Goal: Information Seeking & Learning: Check status

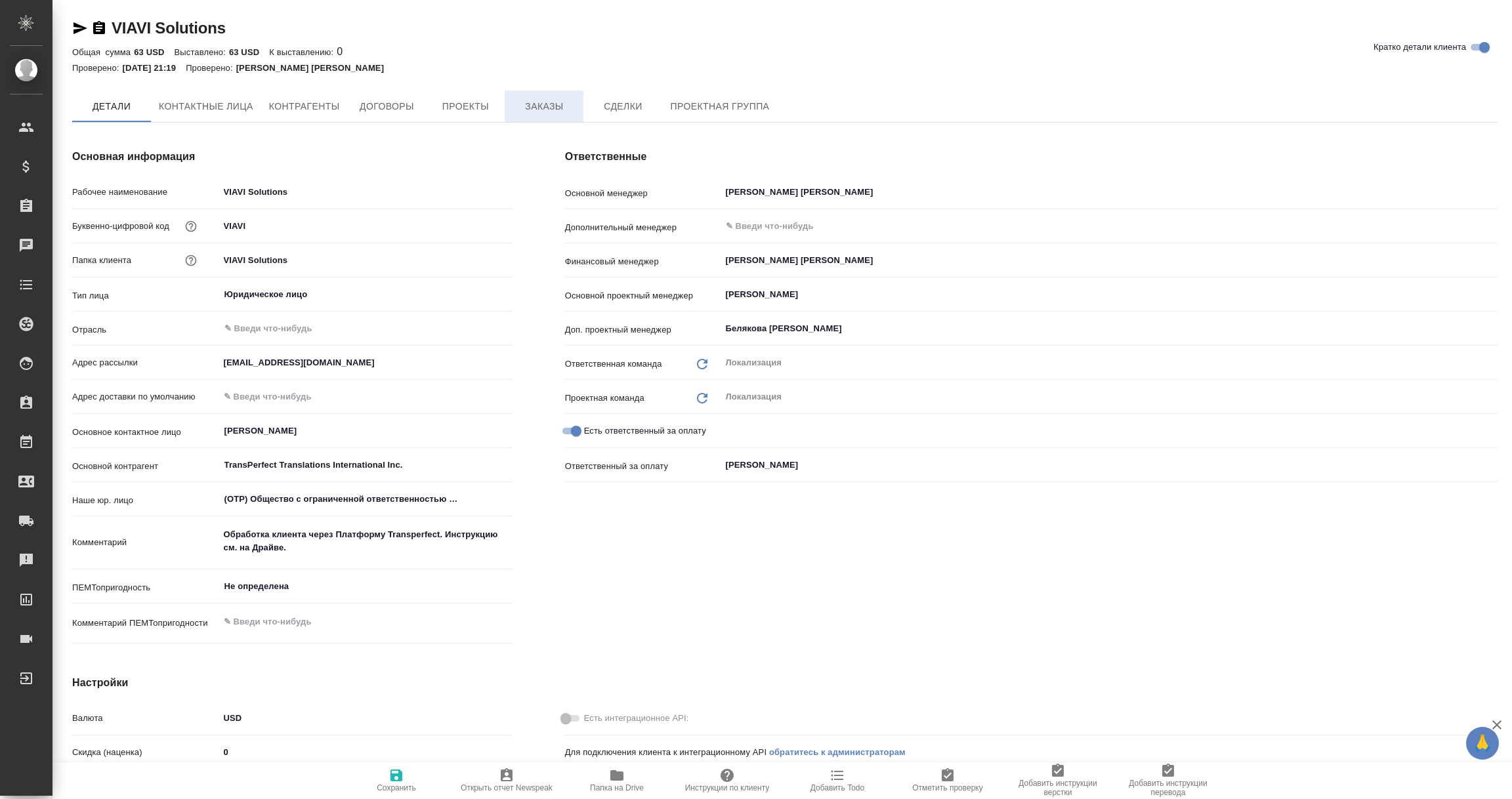
click at [537, 107] on span "Заказы" at bounding box center [544, 106] width 63 height 16
type textarea "x"
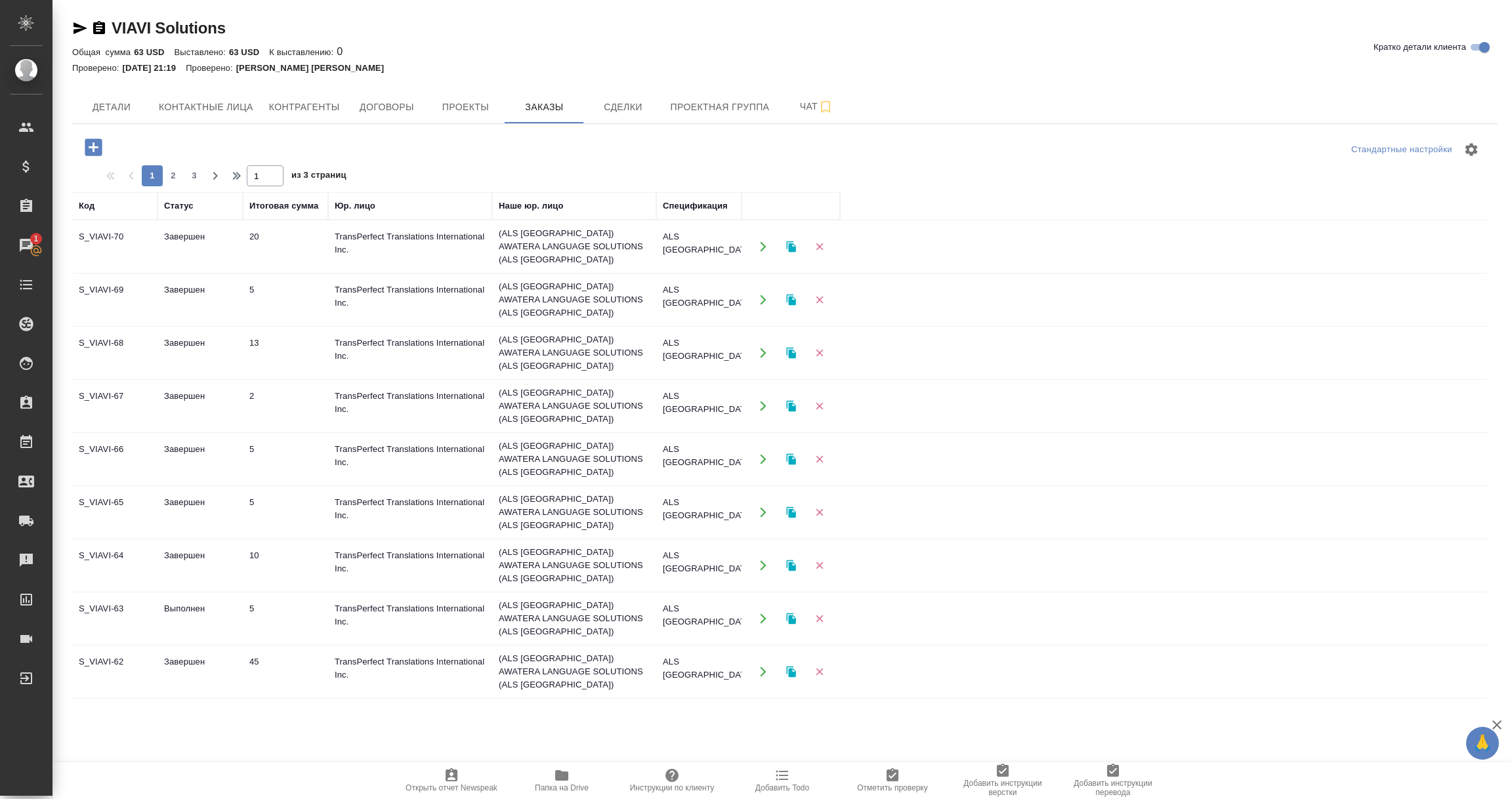
click at [282, 396] on td "2" at bounding box center [285, 406] width 85 height 46
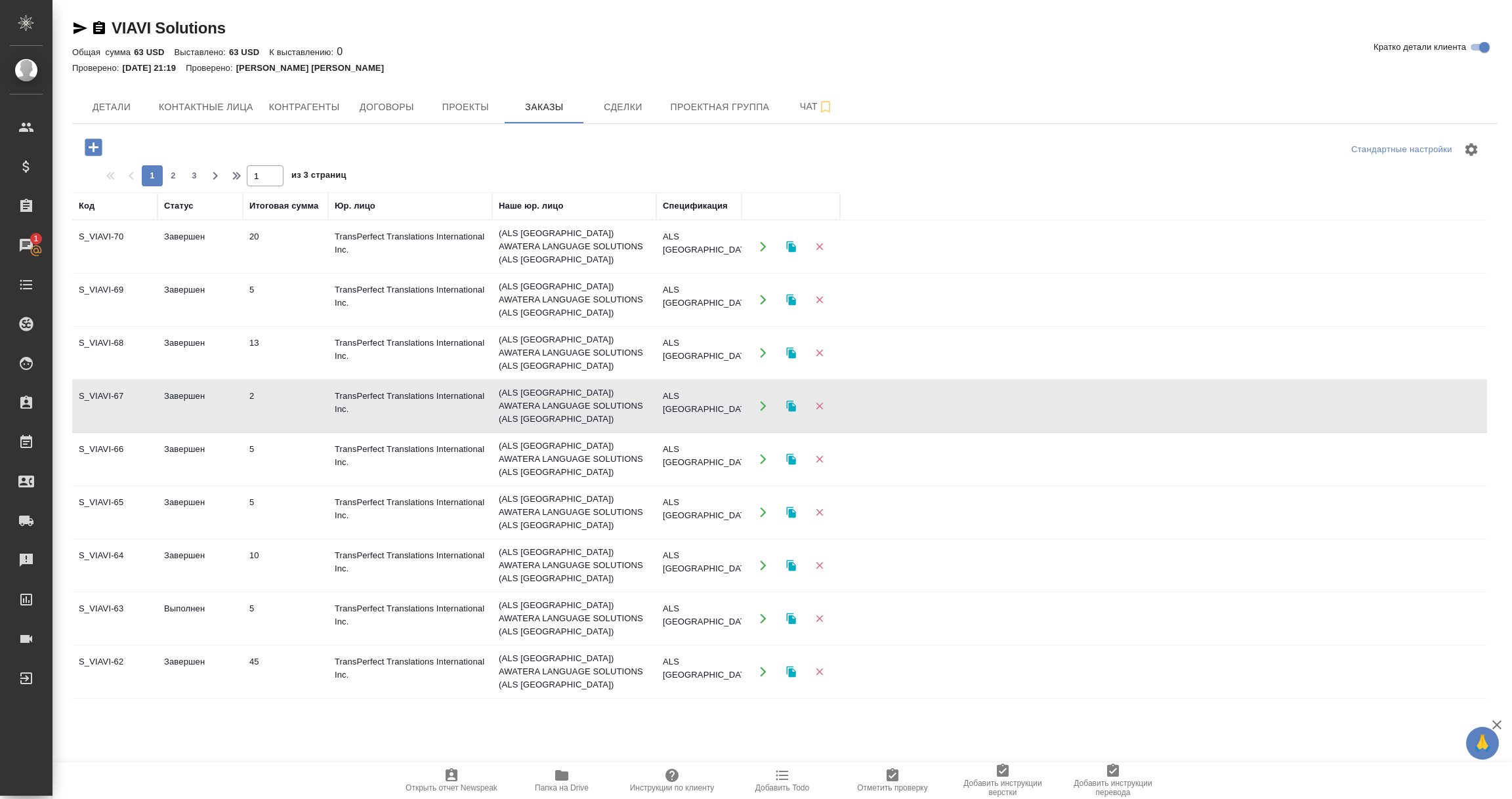
click at [282, 396] on td "2" at bounding box center [285, 406] width 85 height 46
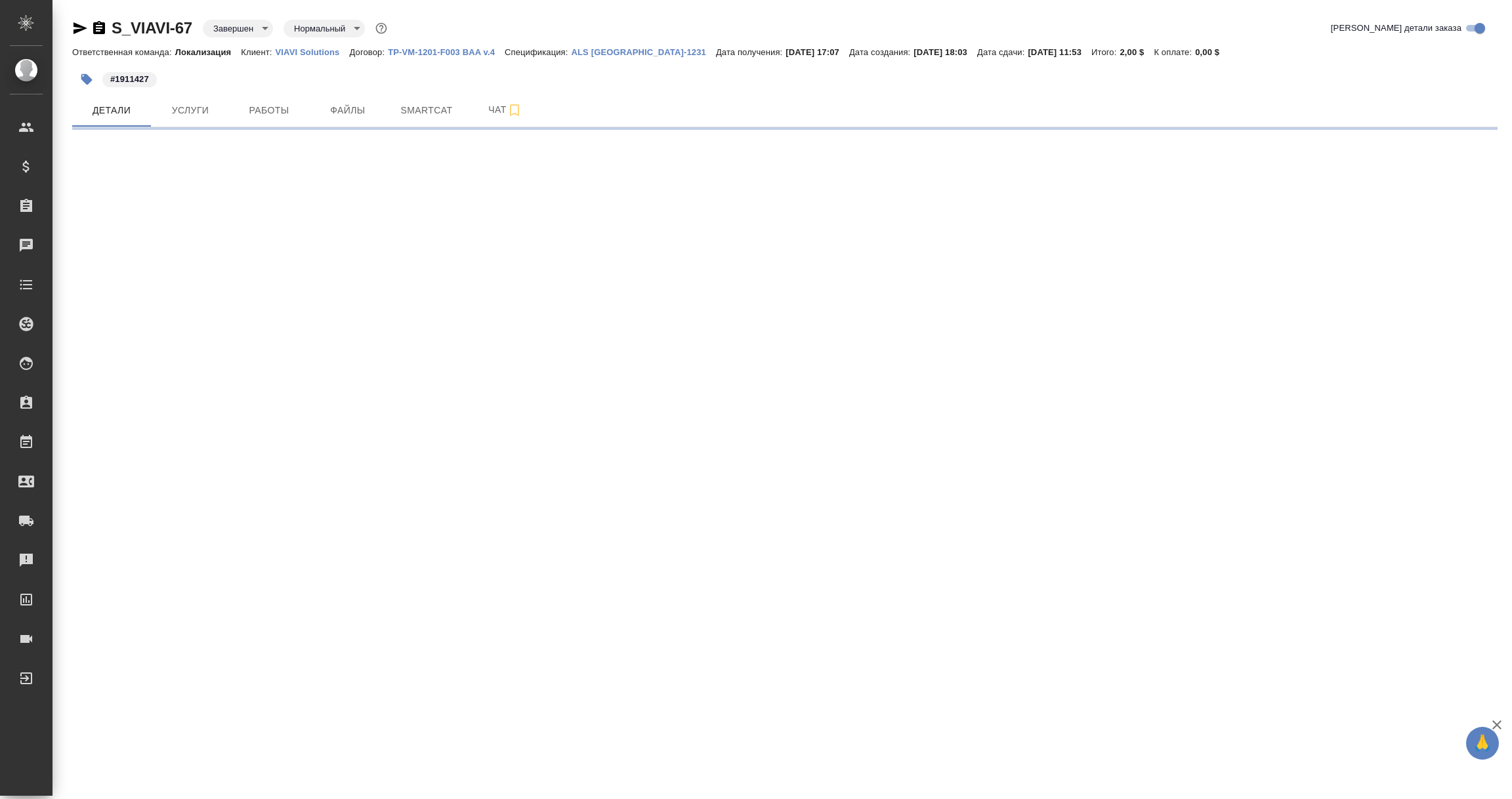
select select "RU"
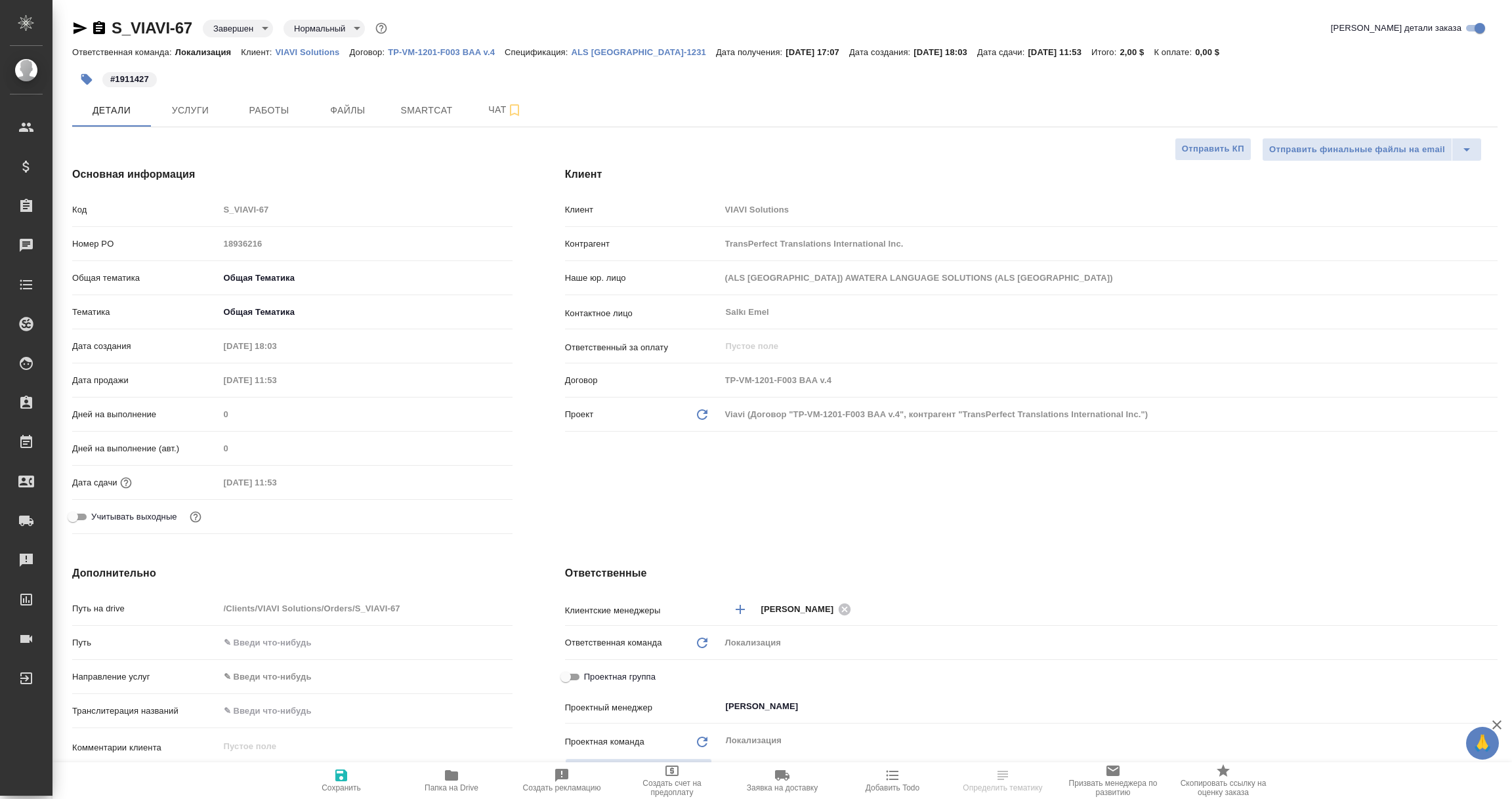
type textarea "x"
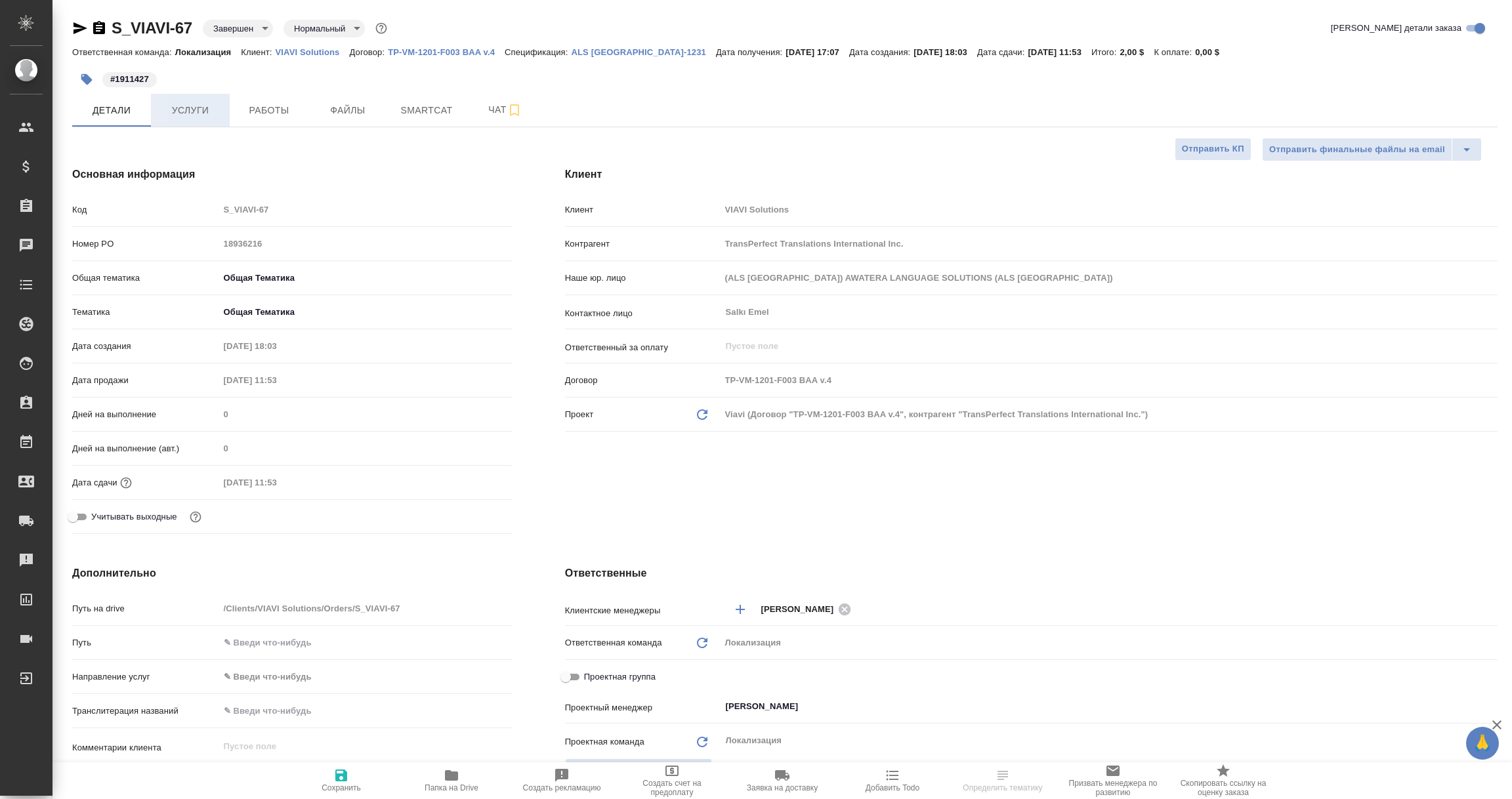
type textarea "x"
click at [179, 103] on span "Услуги" at bounding box center [190, 110] width 63 height 16
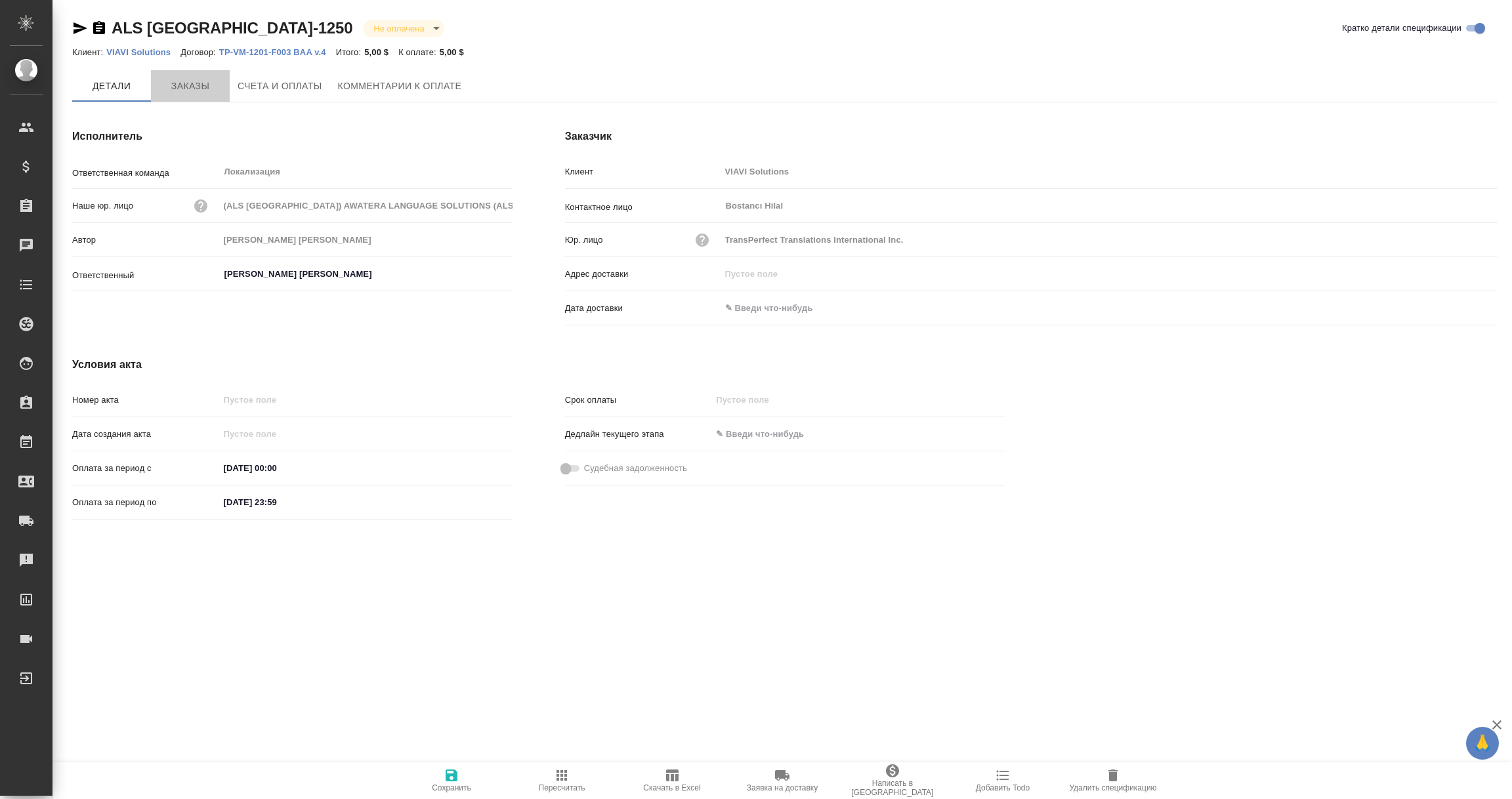
click at [192, 80] on span "Заказы" at bounding box center [190, 86] width 63 height 16
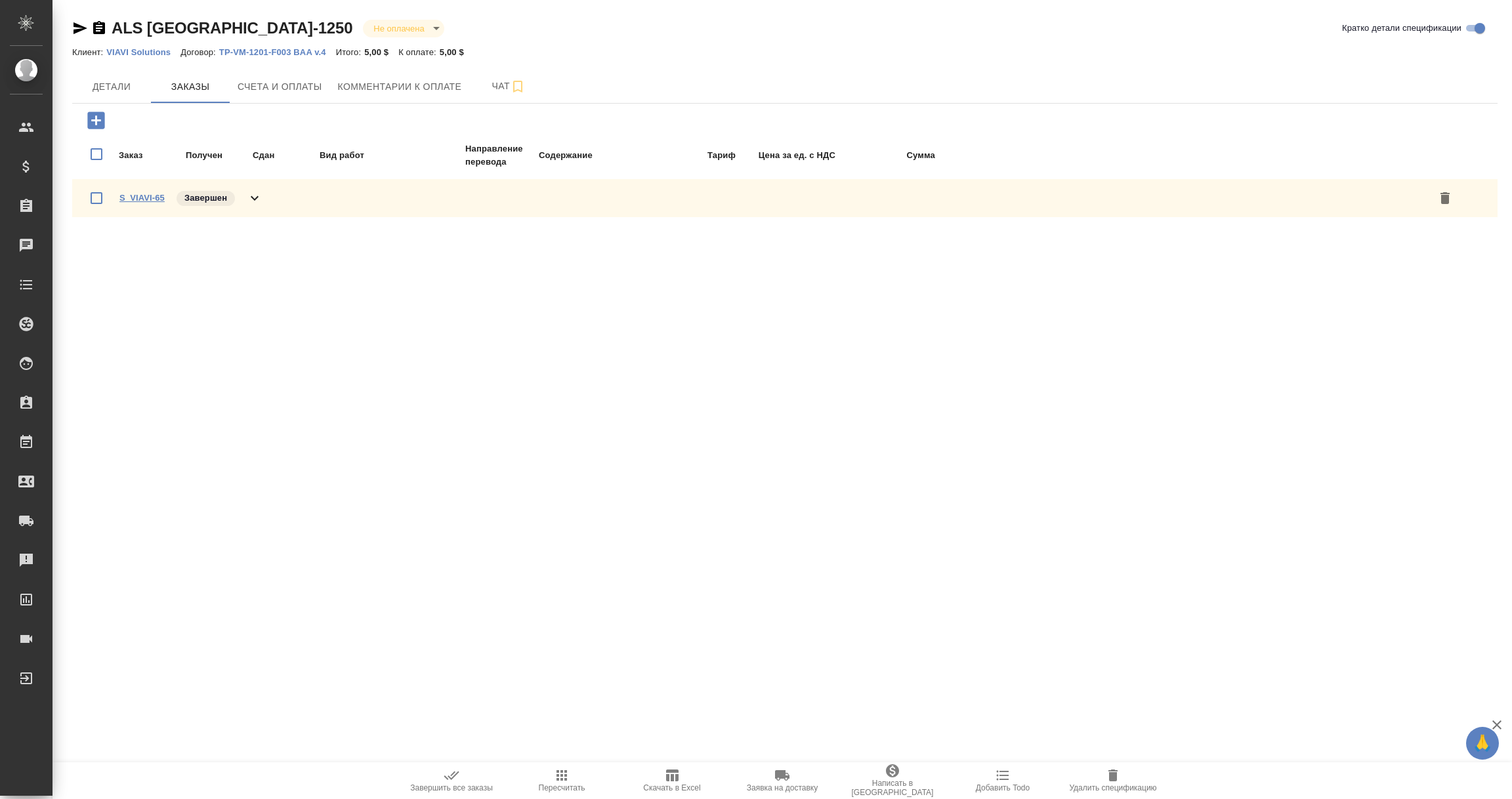
click at [141, 198] on link "S_VIAVI-65" at bounding box center [142, 198] width 45 height 10
click at [152, 194] on link "S_VIAVI-65" at bounding box center [142, 198] width 45 height 10
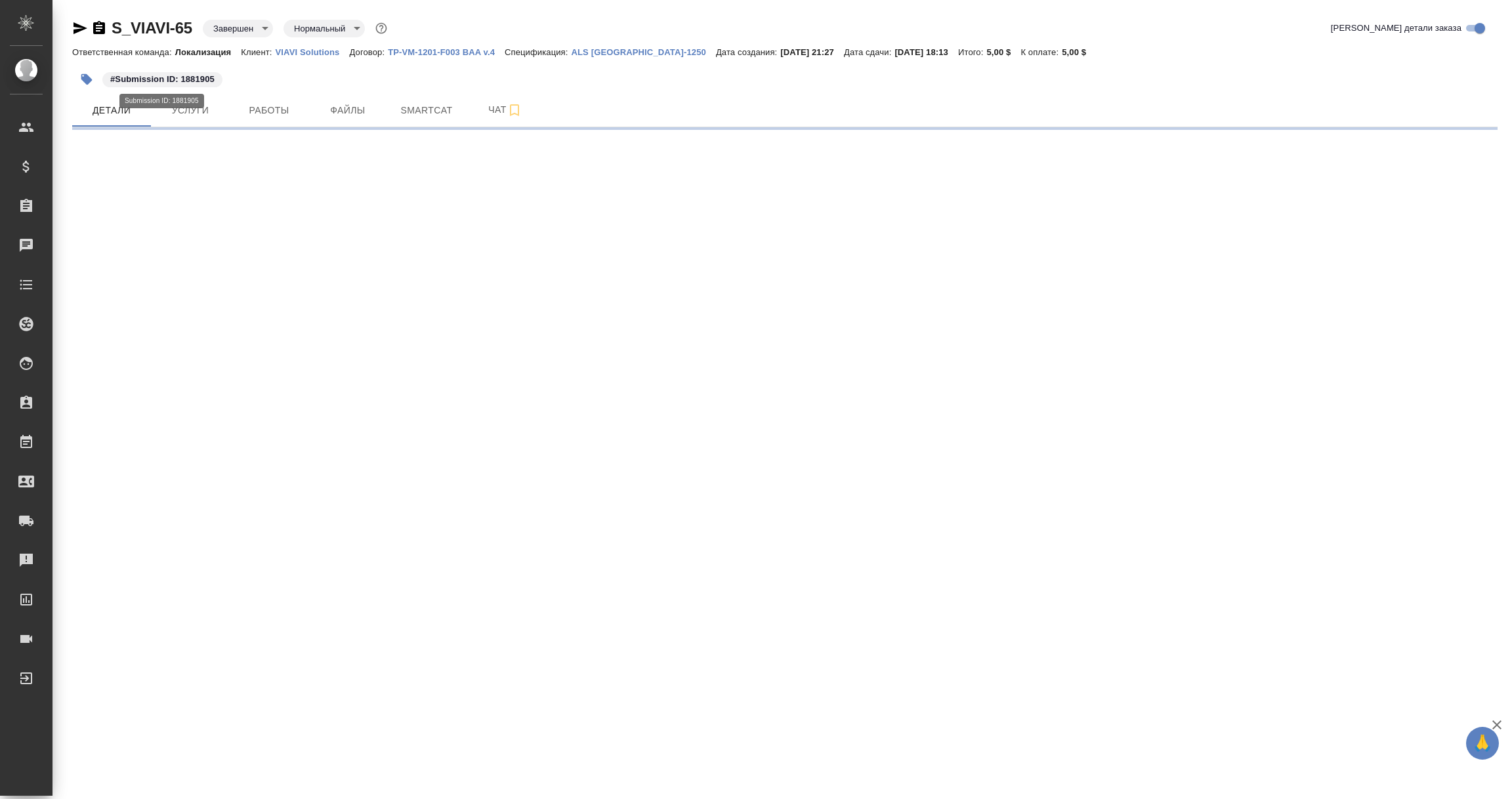
select select "RU"
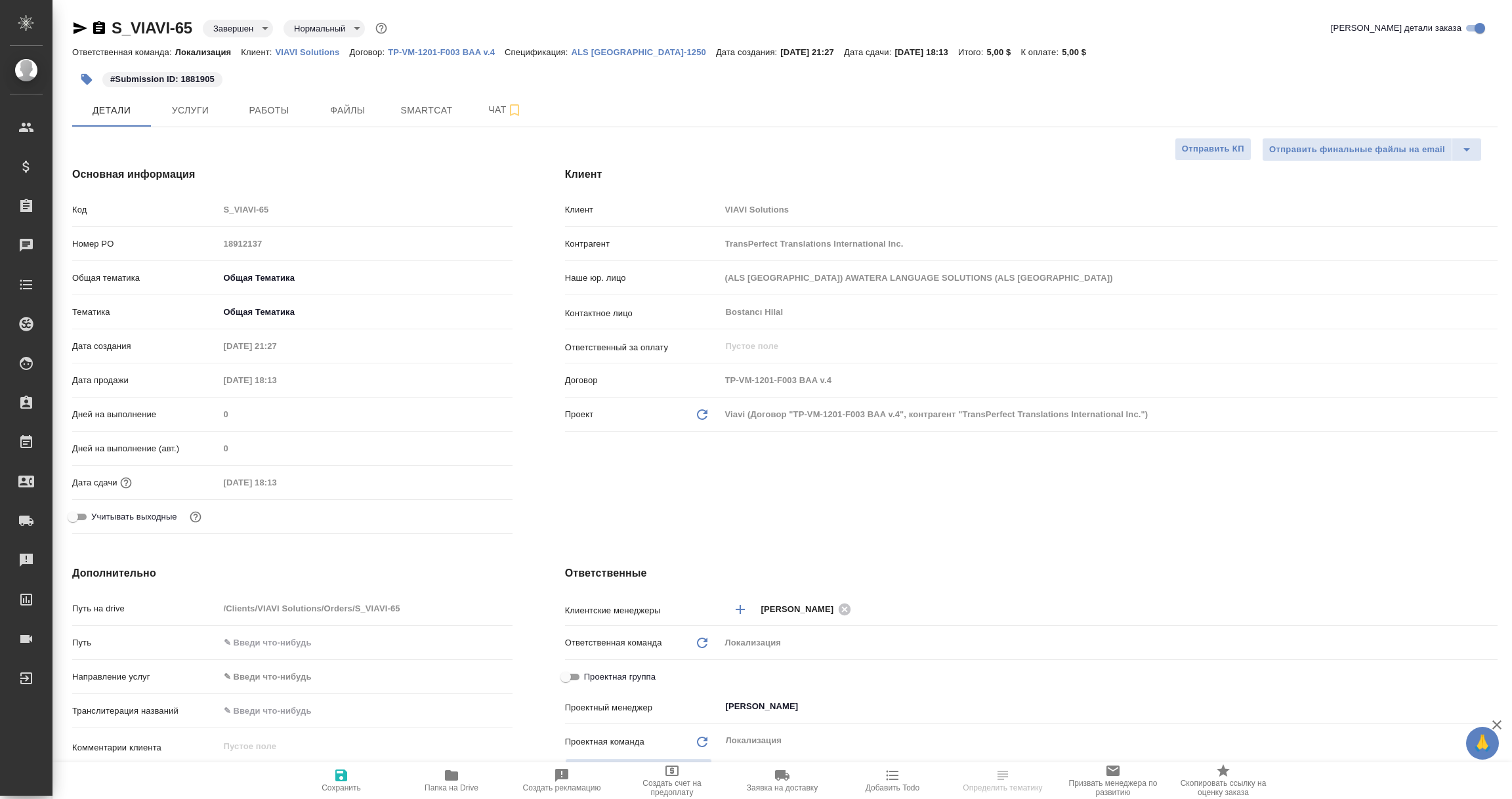
type textarea "x"
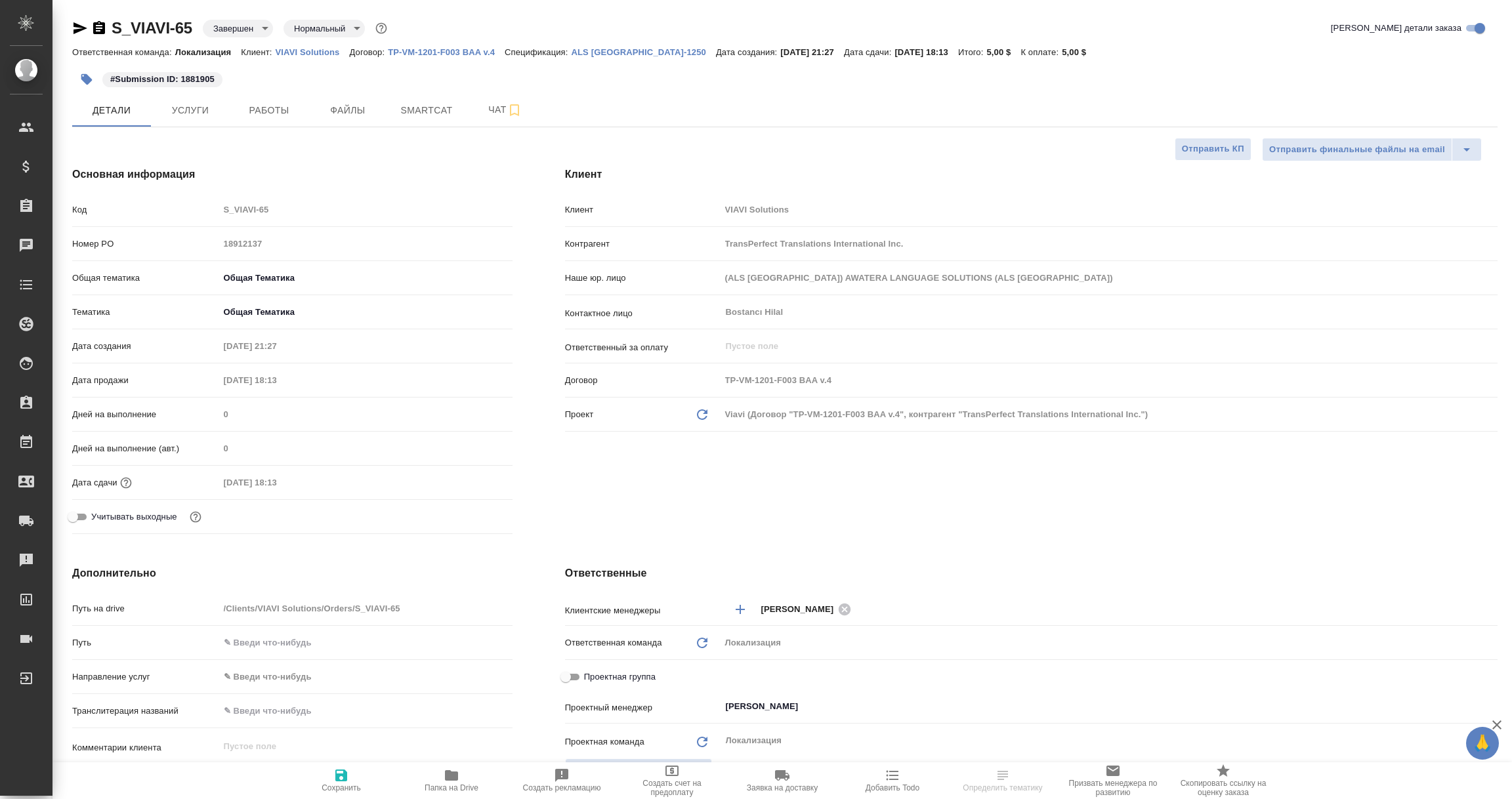
type textarea "x"
click at [98, 27] on icon "button" at bounding box center [99, 28] width 16 height 16
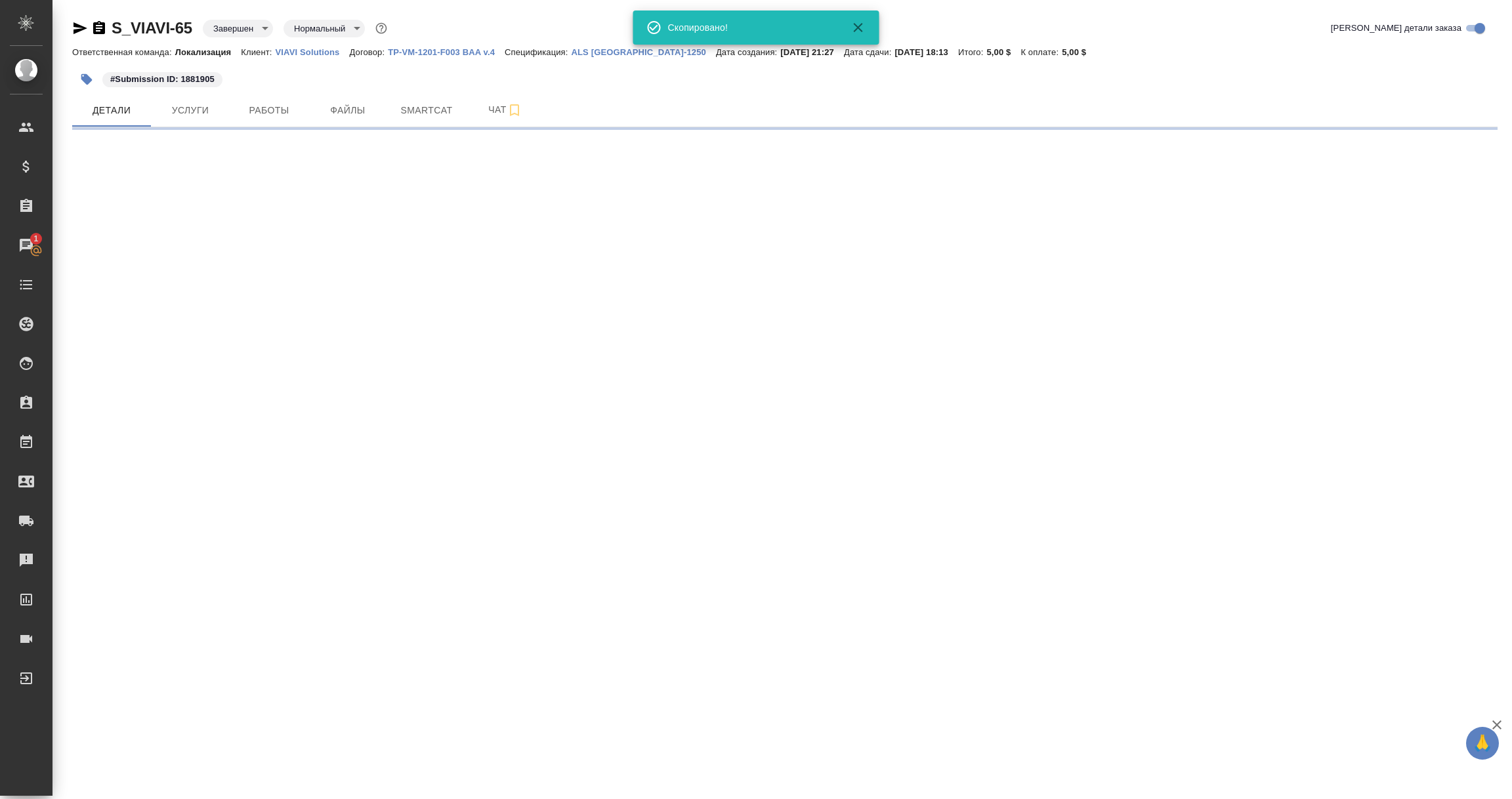
select select "RU"
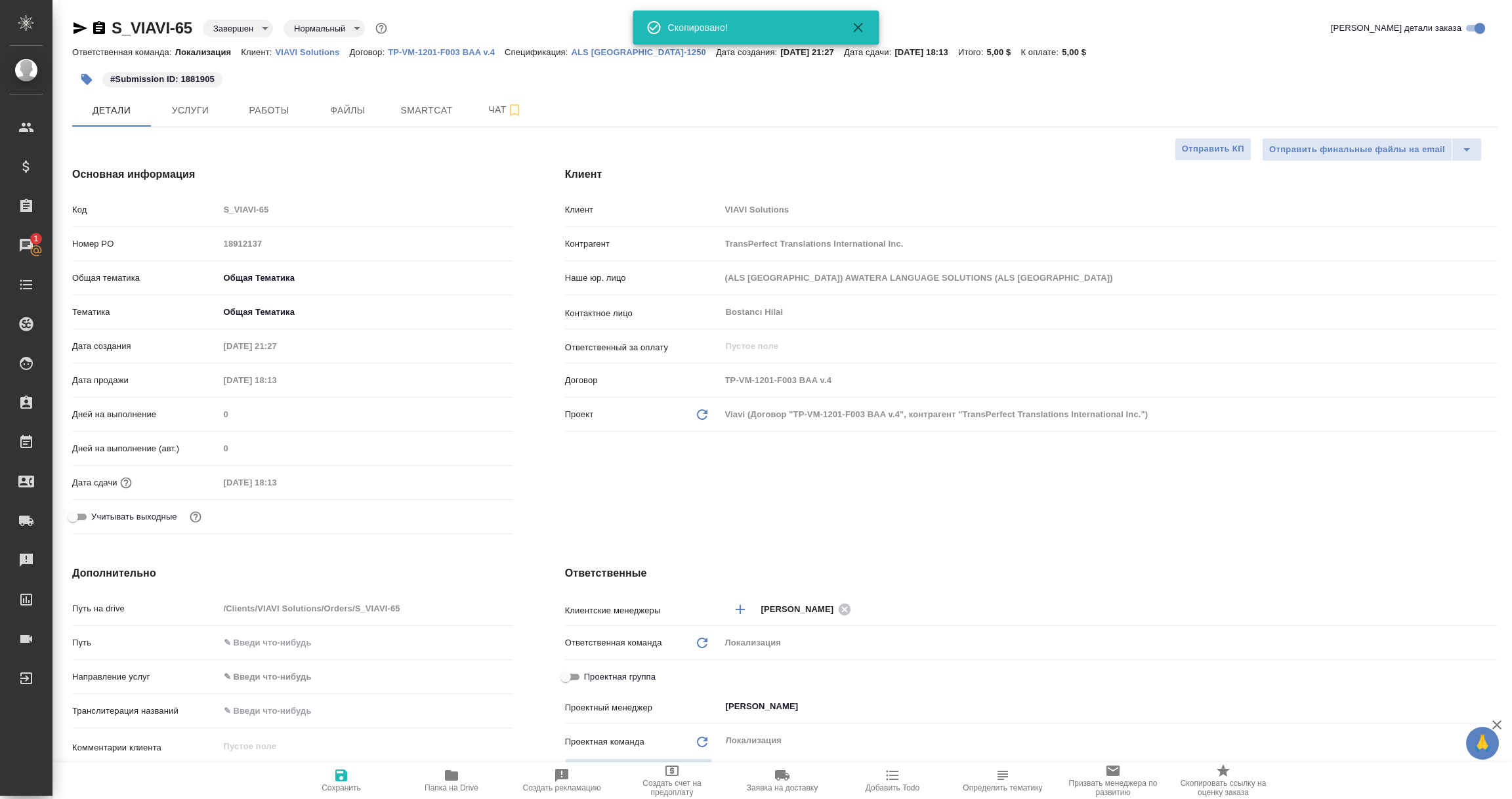
type textarea "x"
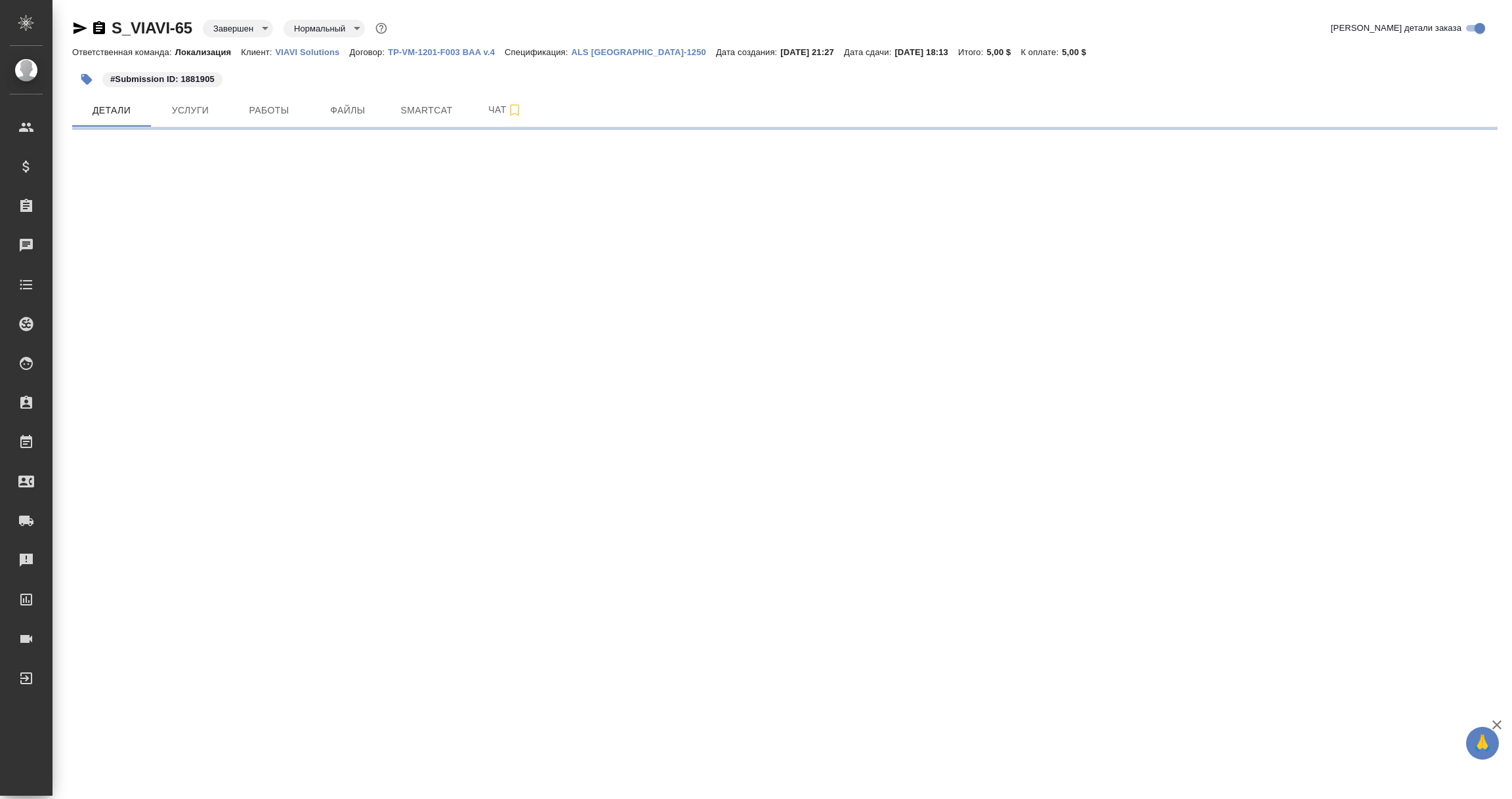
select select "RU"
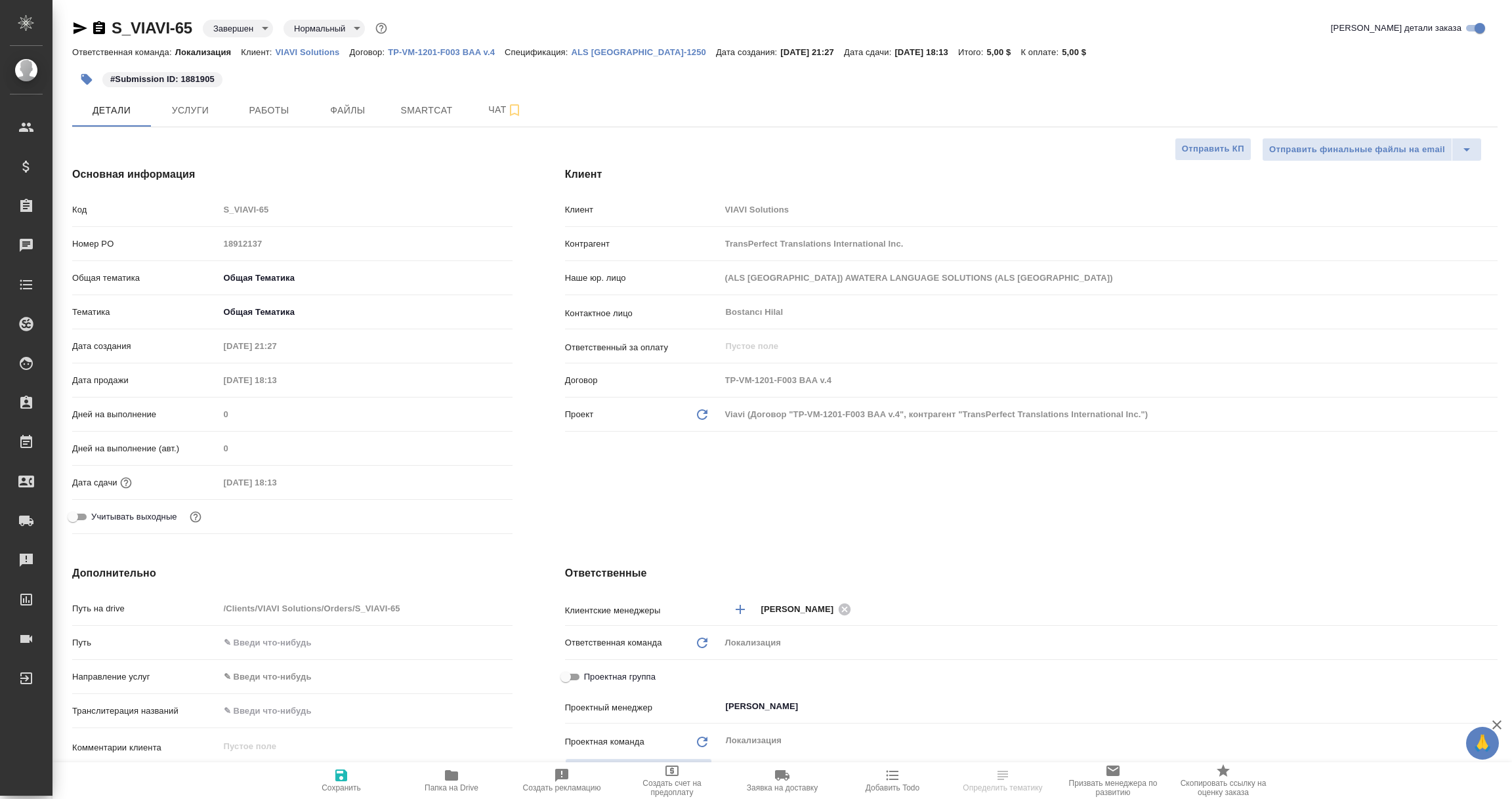
type textarea "x"
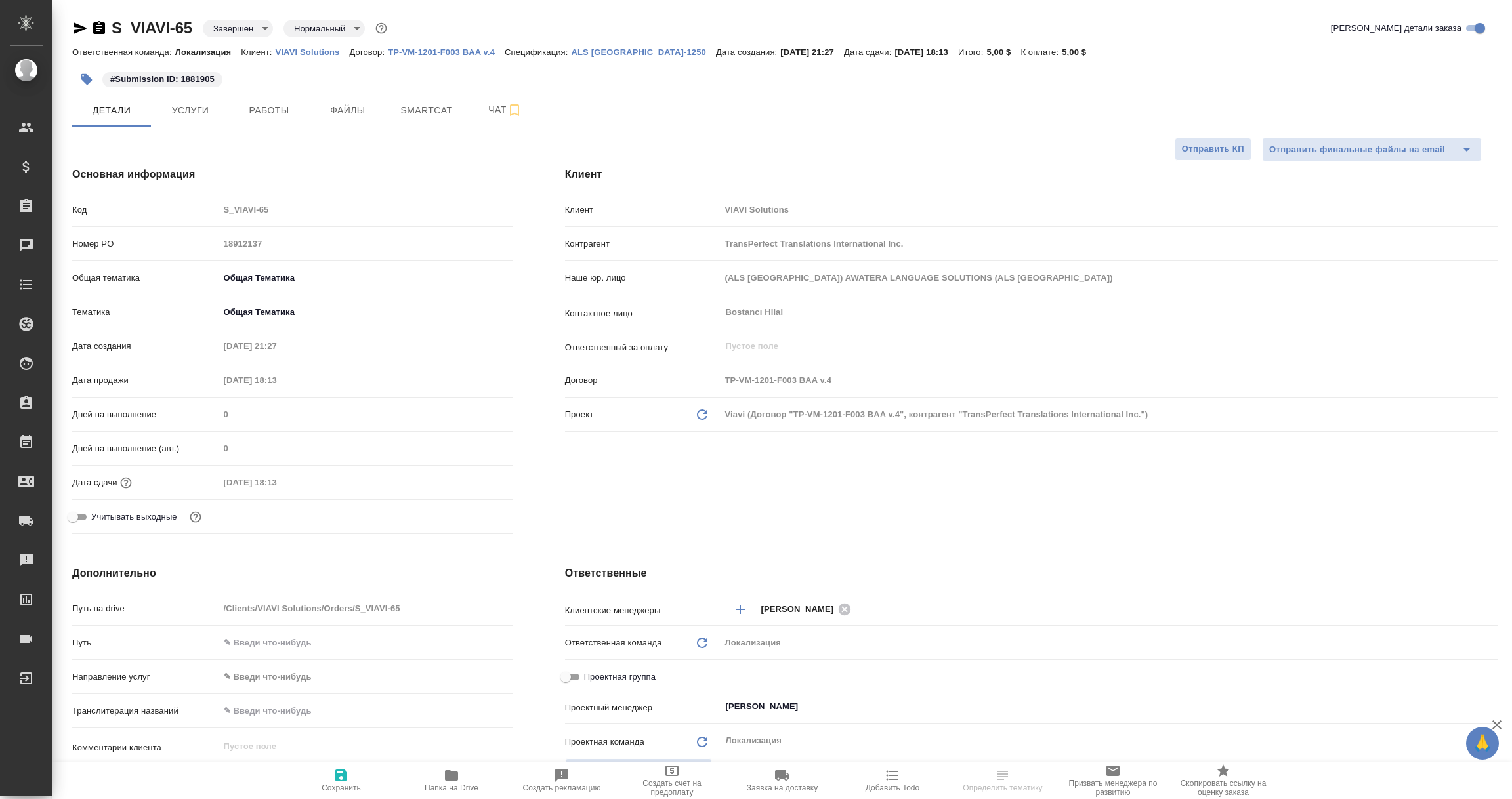
type textarea "x"
click at [450, 772] on icon "button" at bounding box center [451, 776] width 13 height 11
select select "RU"
type textarea "x"
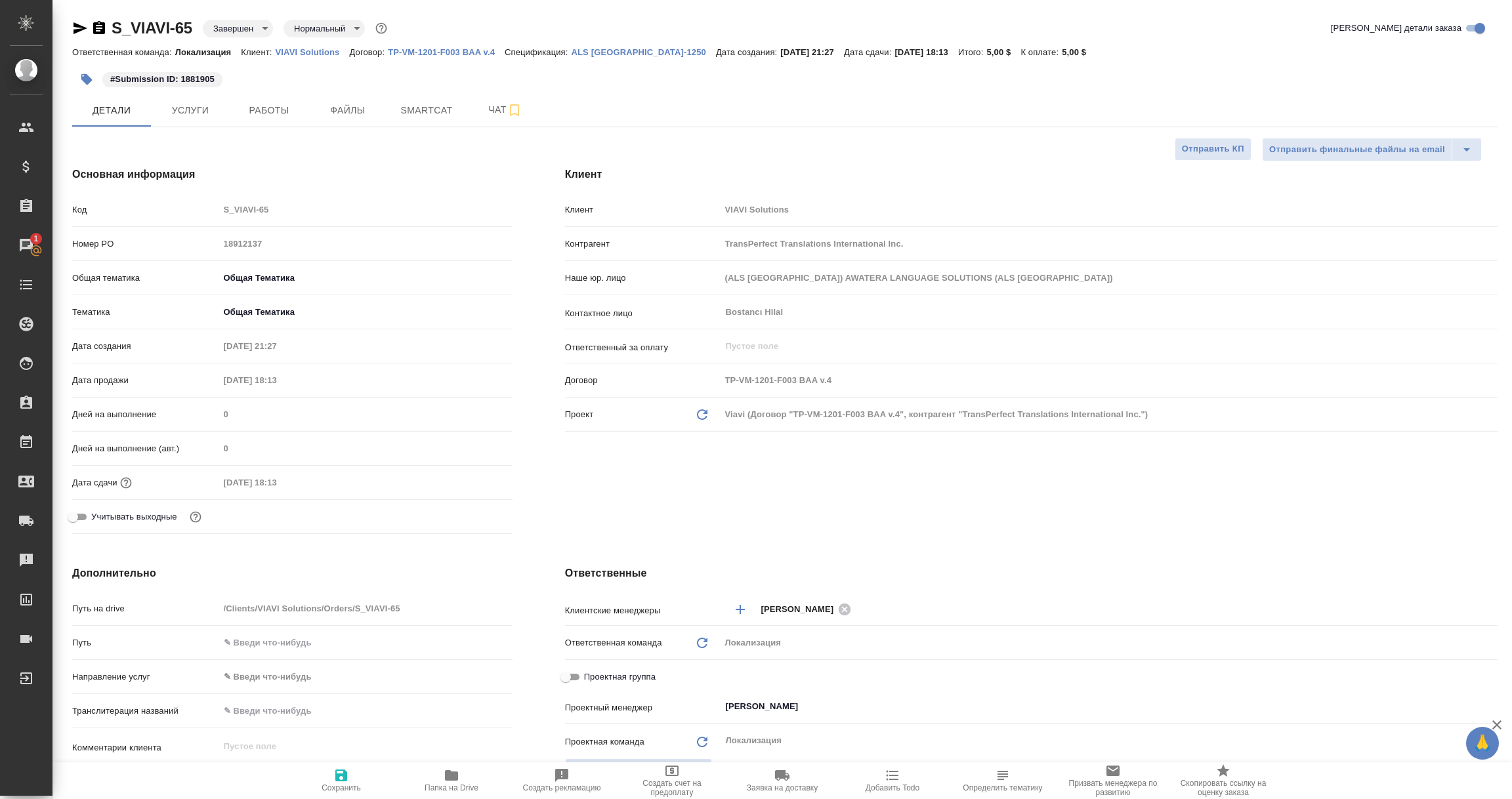
type textarea "x"
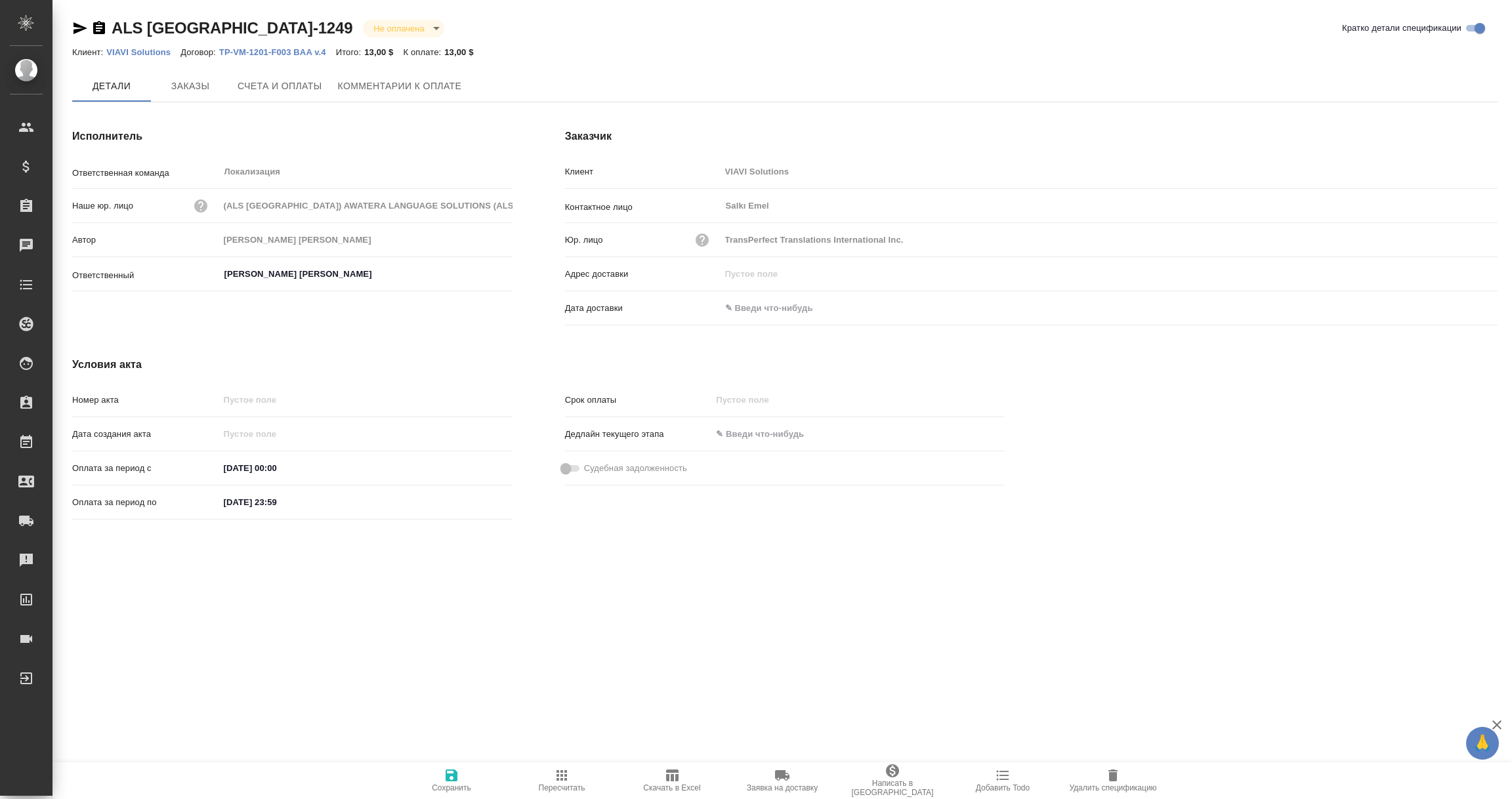
click at [199, 92] on span "Заказы" at bounding box center [190, 86] width 63 height 16
click at [196, 92] on span "Заказы" at bounding box center [190, 86] width 63 height 16
click at [194, 94] on span "Заказы" at bounding box center [190, 86] width 63 height 16
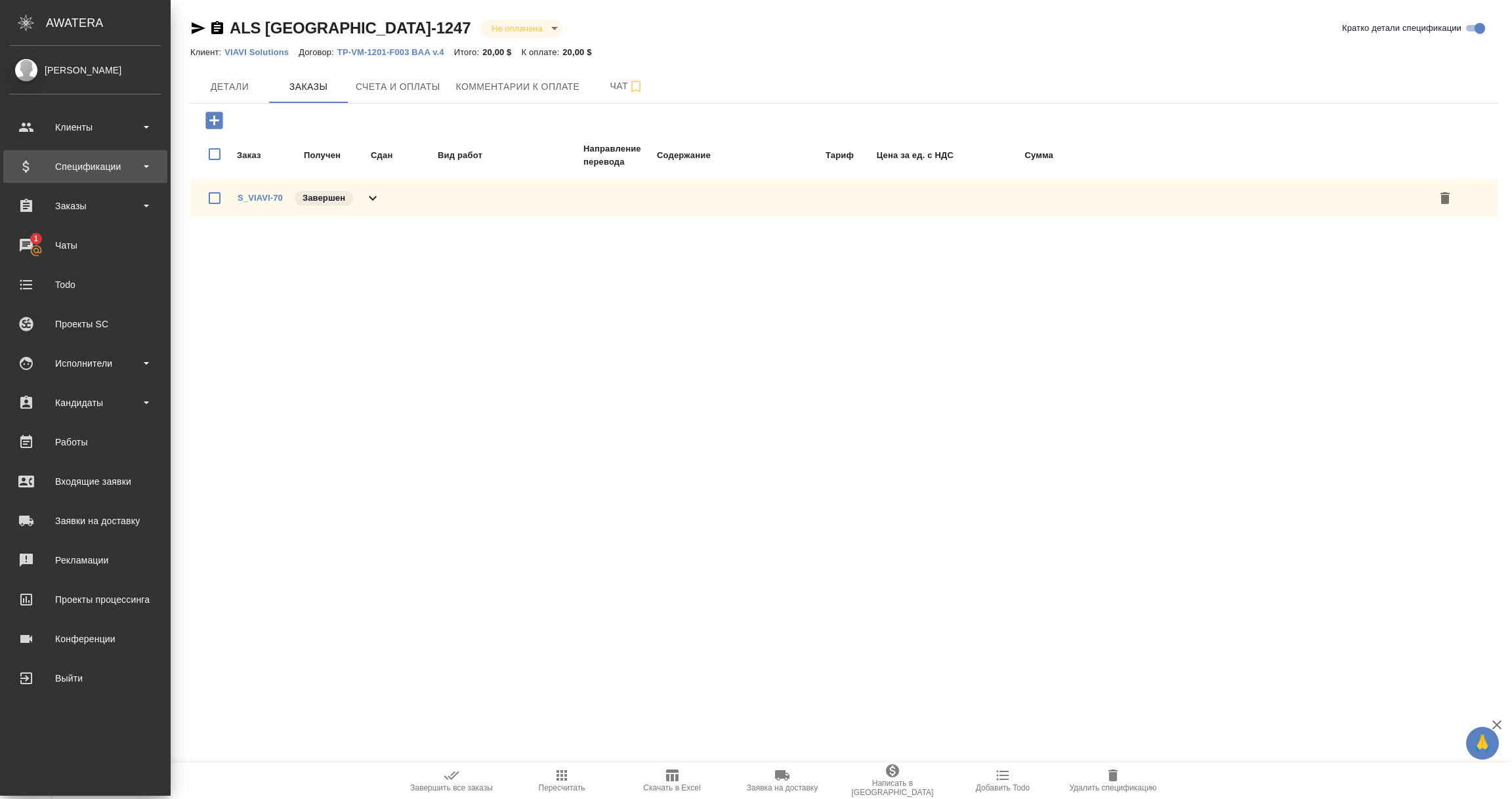
click at [88, 173] on div "Спецификации" at bounding box center [85, 167] width 151 height 20
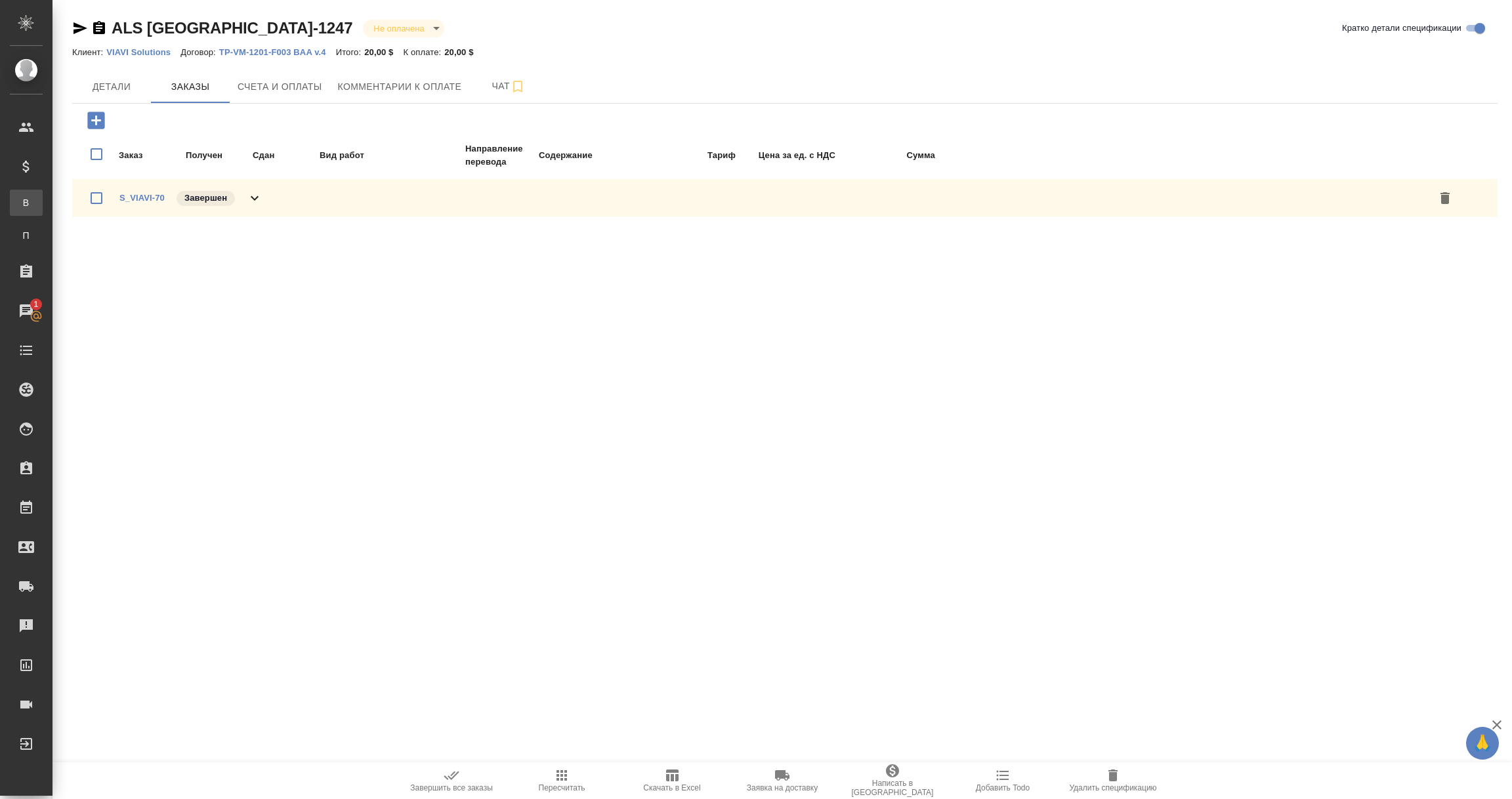
click at [20, 198] on div "Все спецификации" at bounding box center [10, 202] width 20 height 13
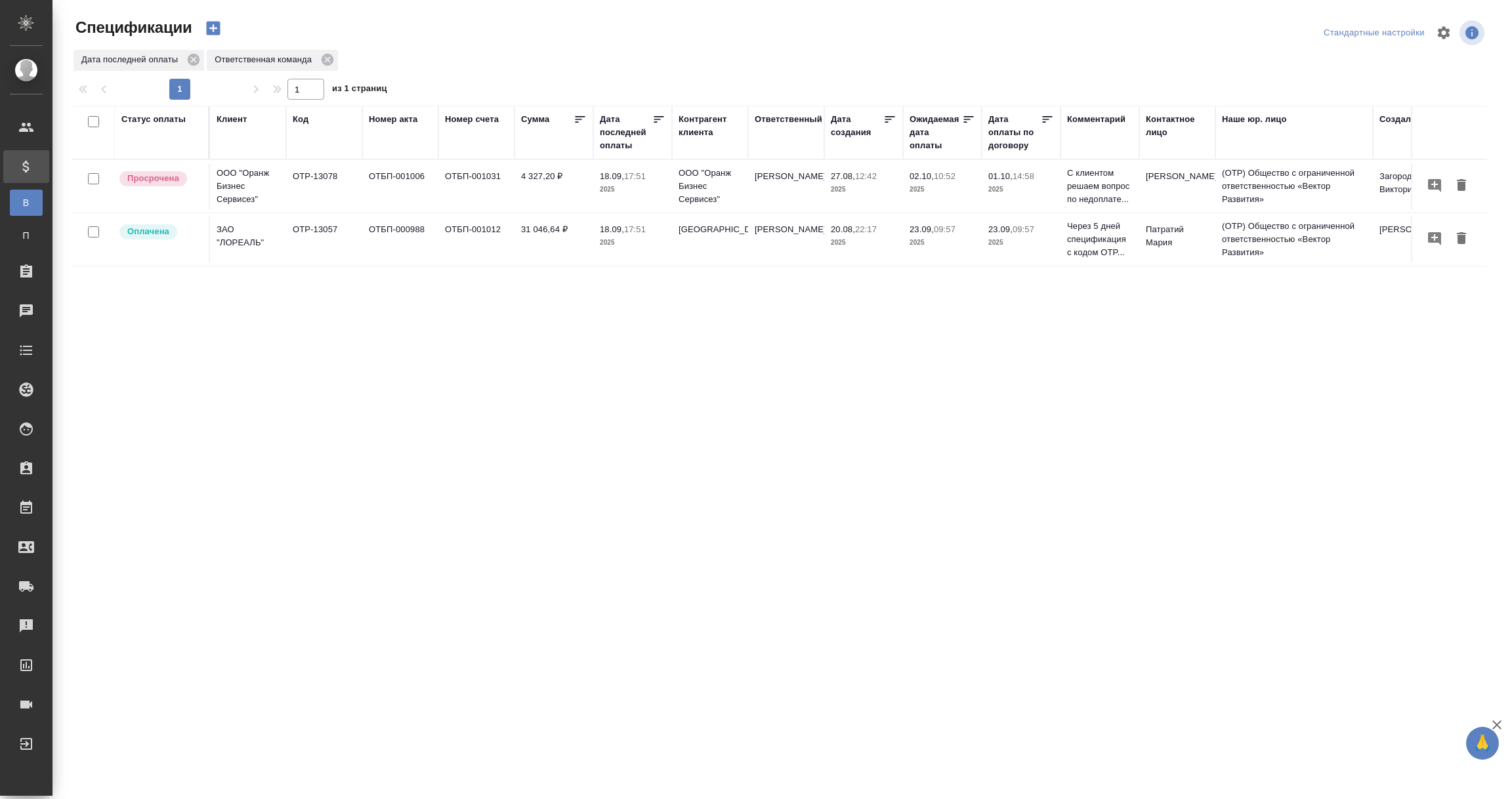
click at [607, 137] on div "Дата последней оплаты" at bounding box center [626, 132] width 52 height 39
select select "8"
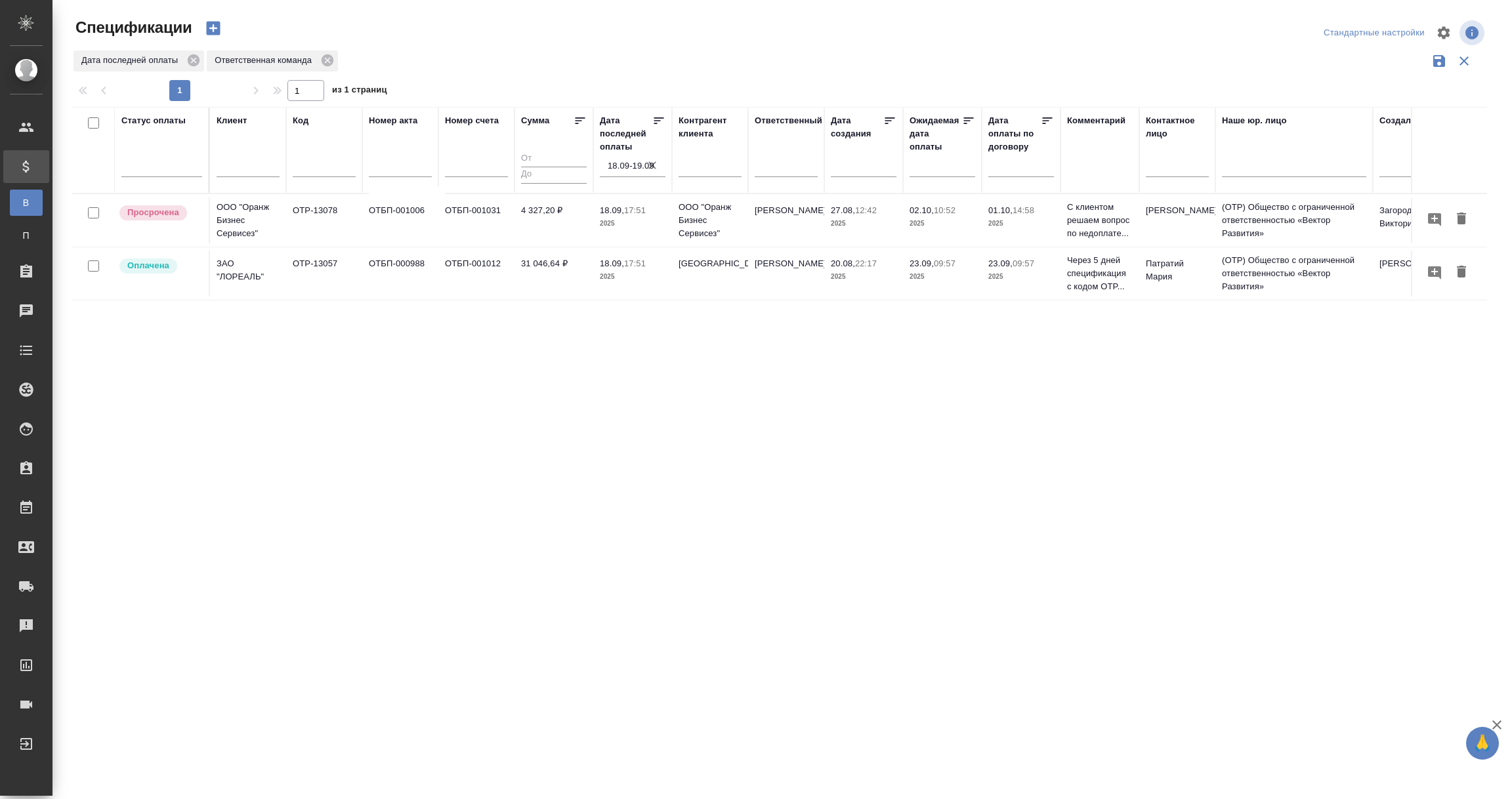
click at [619, 166] on input "18.09-19.09" at bounding box center [636, 166] width 58 height 18
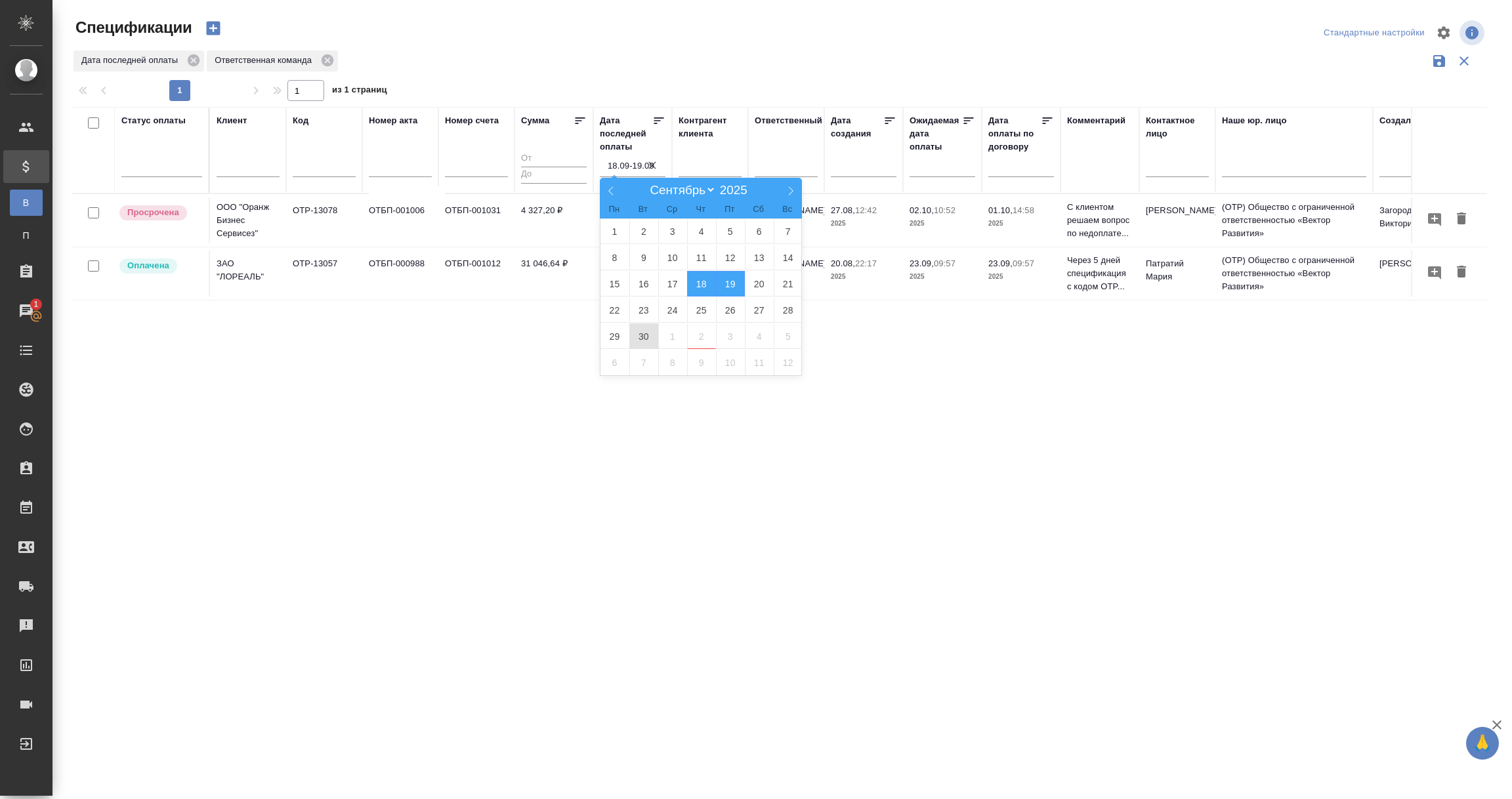
click at [644, 337] on span "30" at bounding box center [644, 336] width 29 height 25
click at [672, 332] on span "1" at bounding box center [672, 336] width 29 height 25
type div "2025-09-29T21:00:00.000Z — 2025-09-30T21:00:00.000Z"
type input "30.09-1.10"
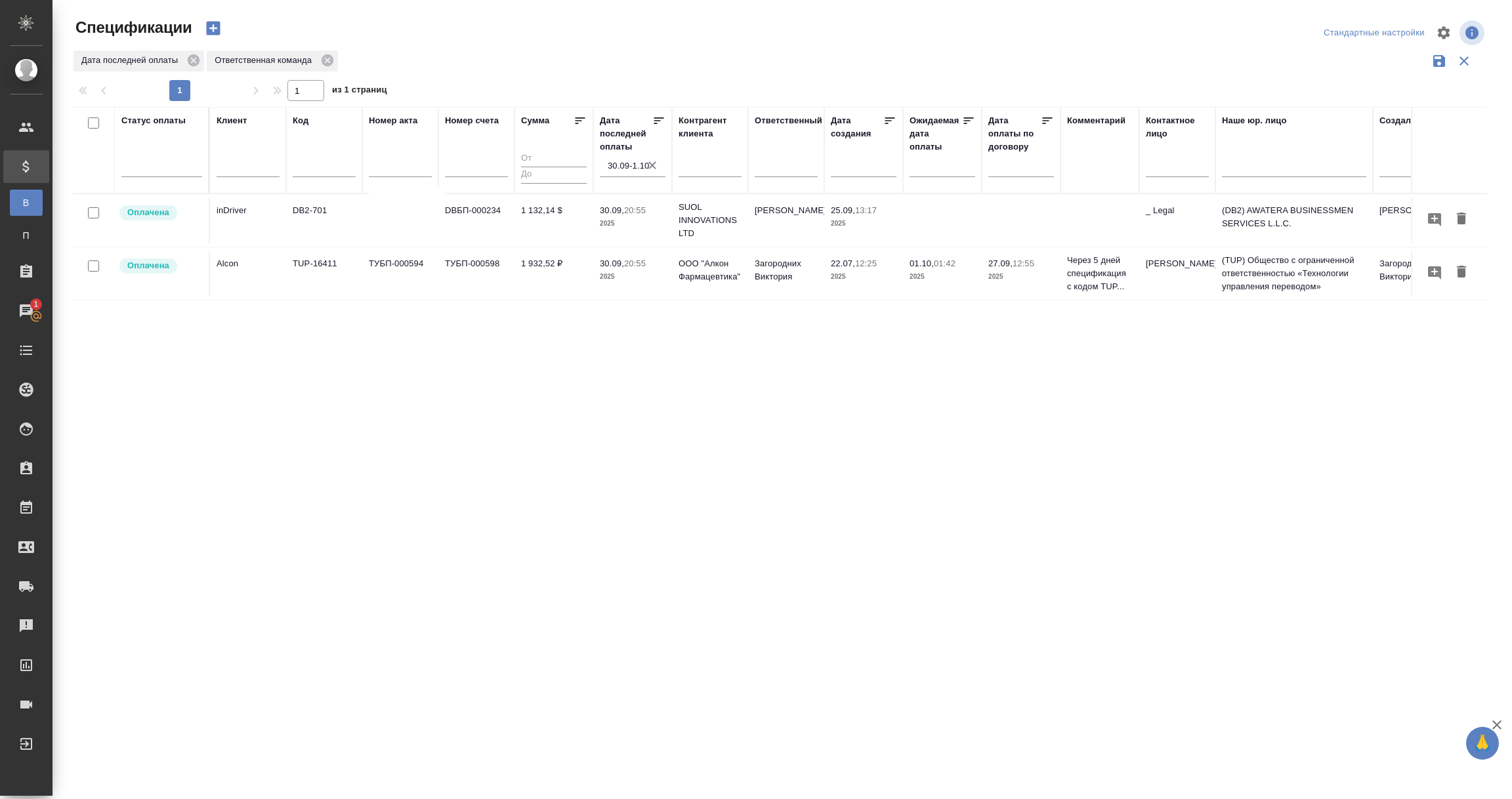
scroll to position [0, 288]
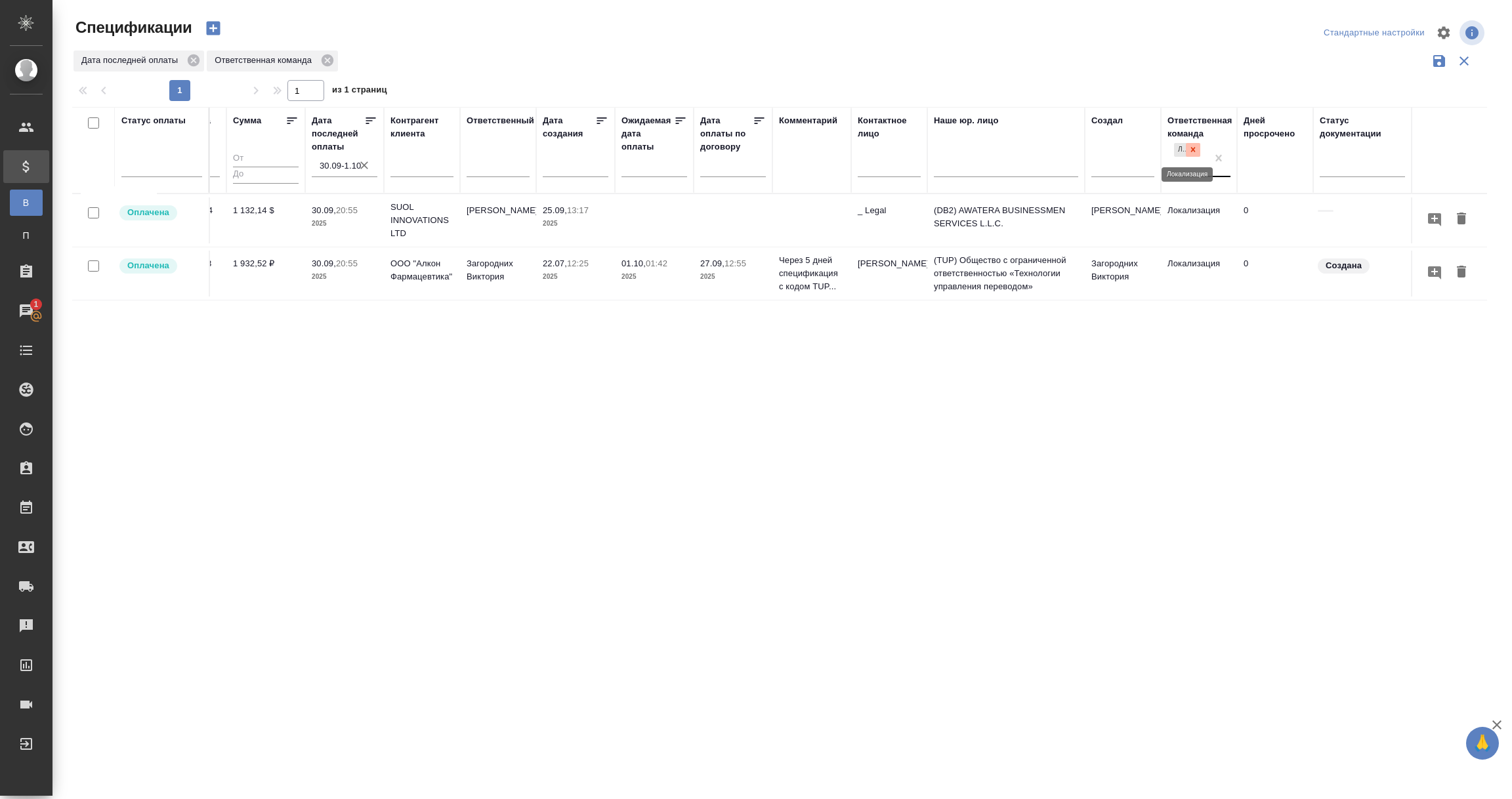
click at [1198, 148] on div at bounding box center [1192, 150] width 15 height 14
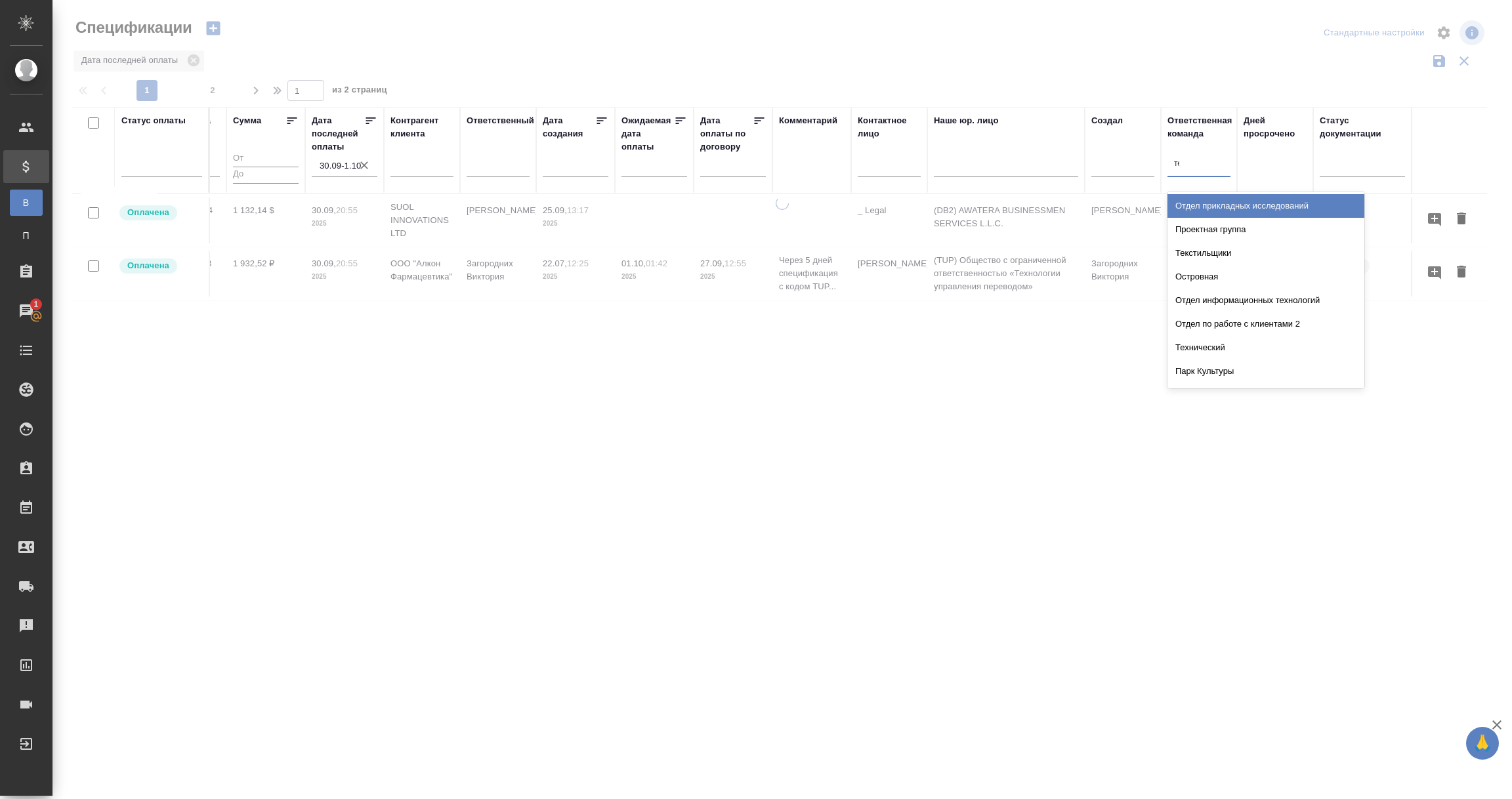
type input "тех"
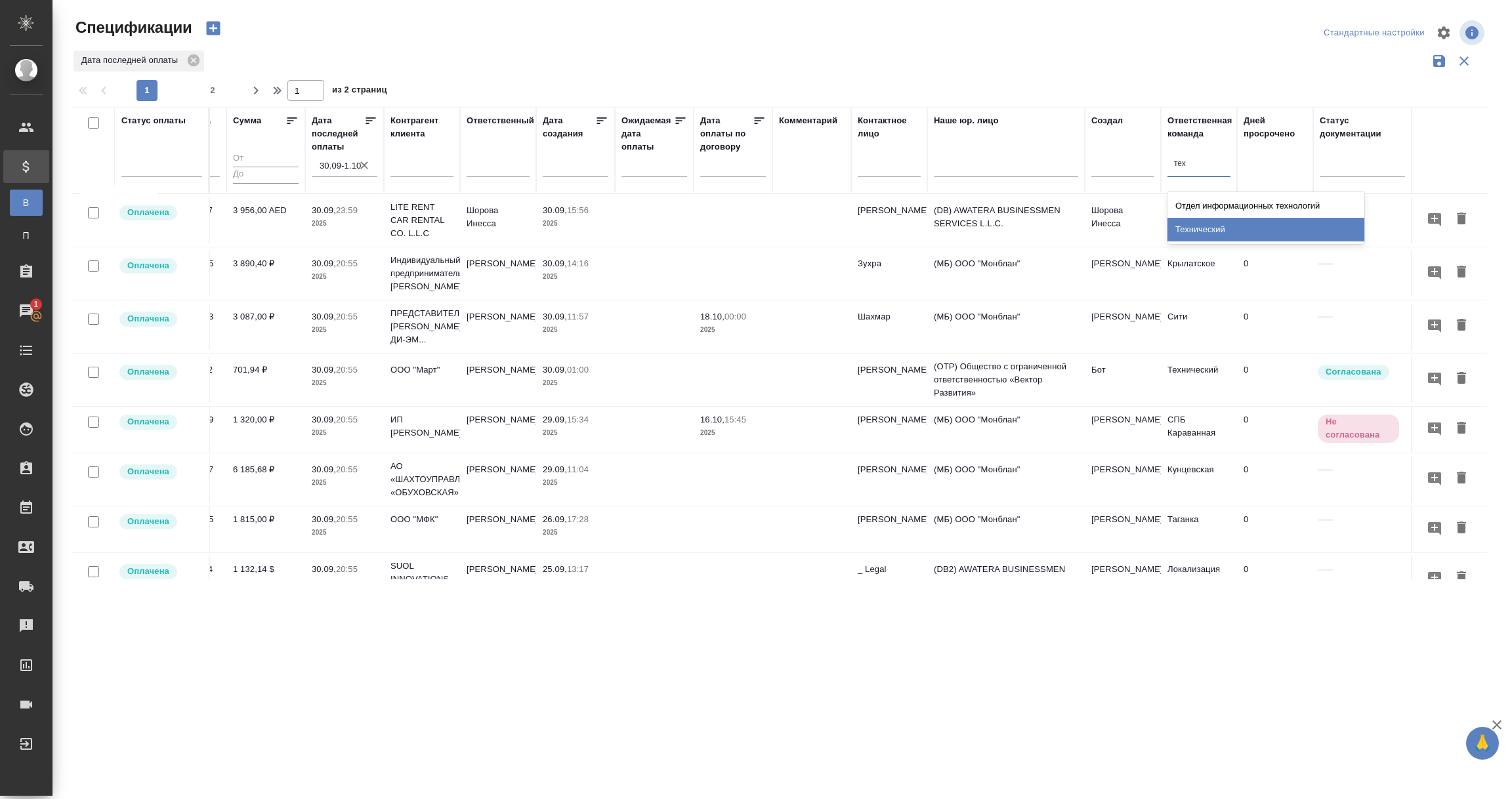
click at [1202, 223] on div "Технический" at bounding box center [1266, 229] width 197 height 24
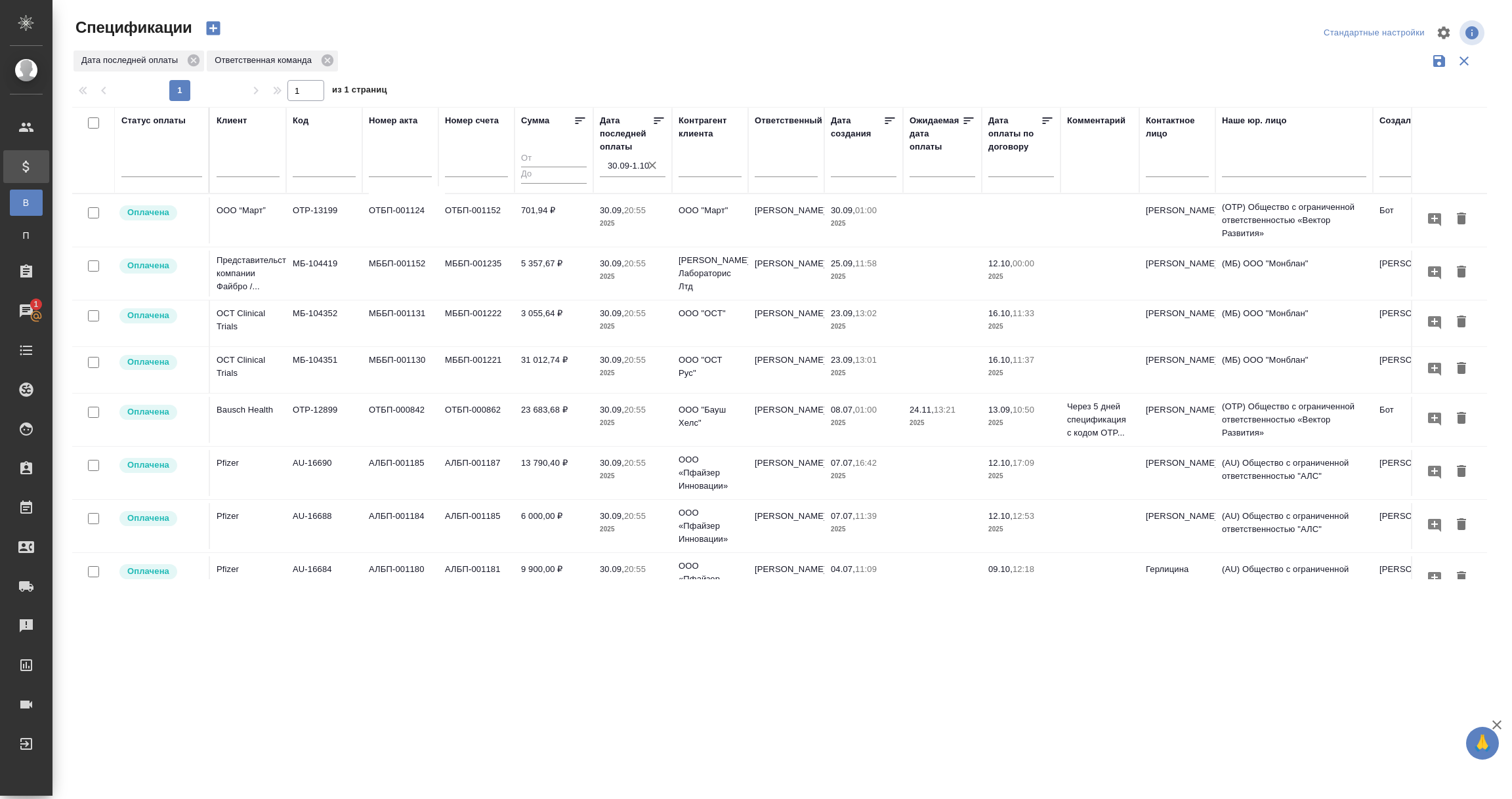
scroll to position [121, 0]
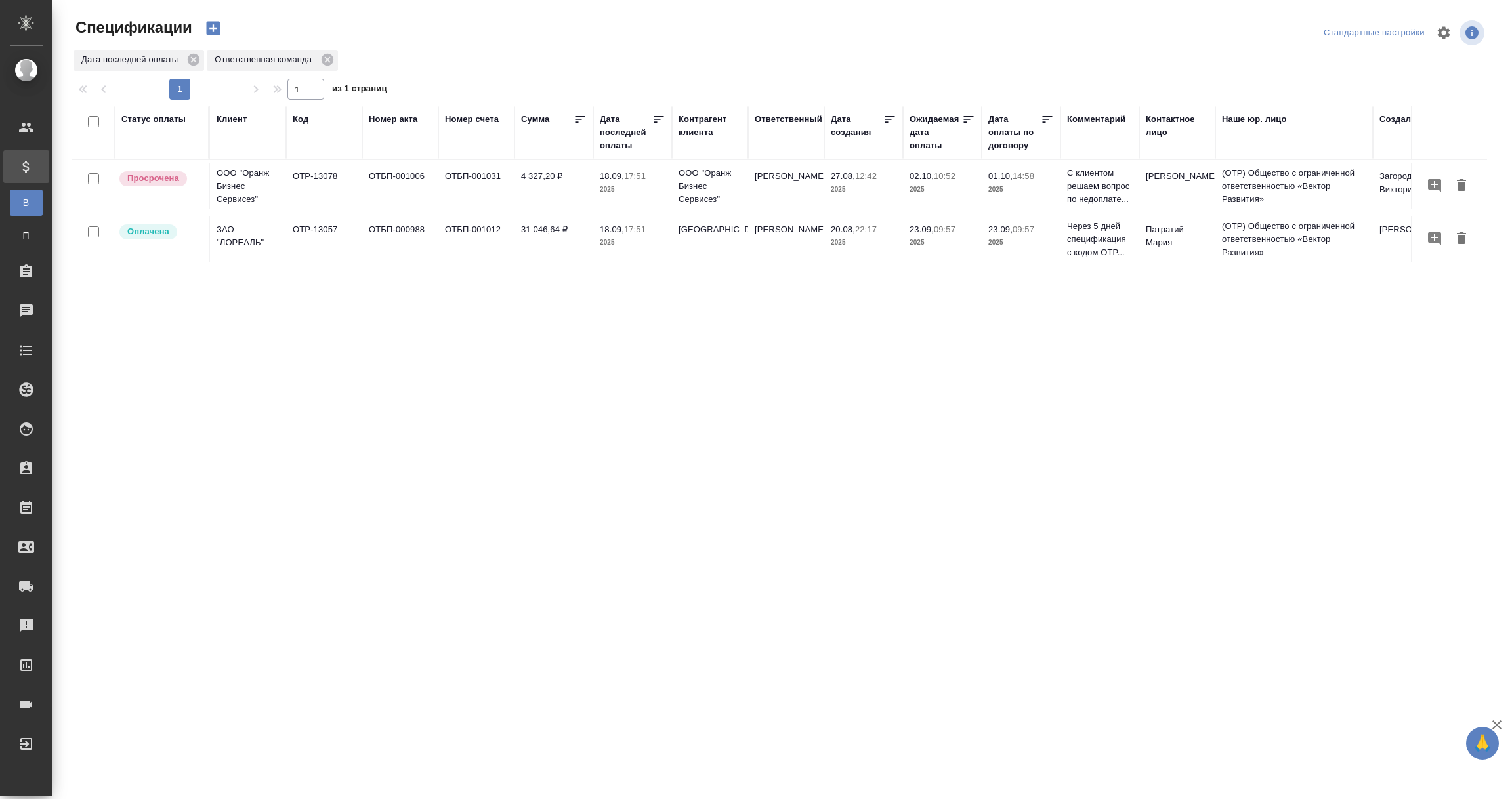
click at [612, 143] on div "Дата последней оплаты" at bounding box center [626, 132] width 52 height 39
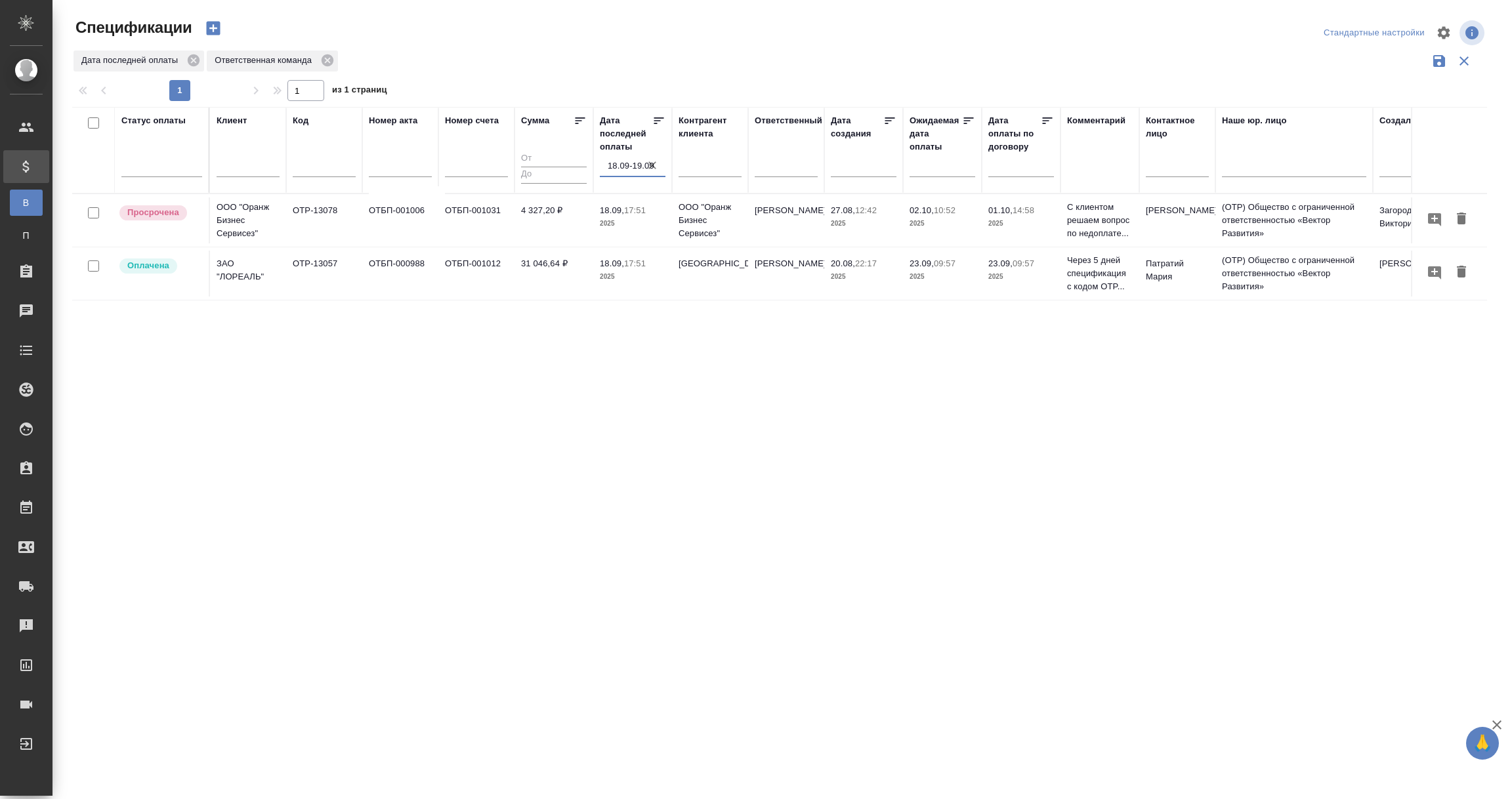
click at [624, 173] on input "18.09-19.09" at bounding box center [636, 166] width 58 height 18
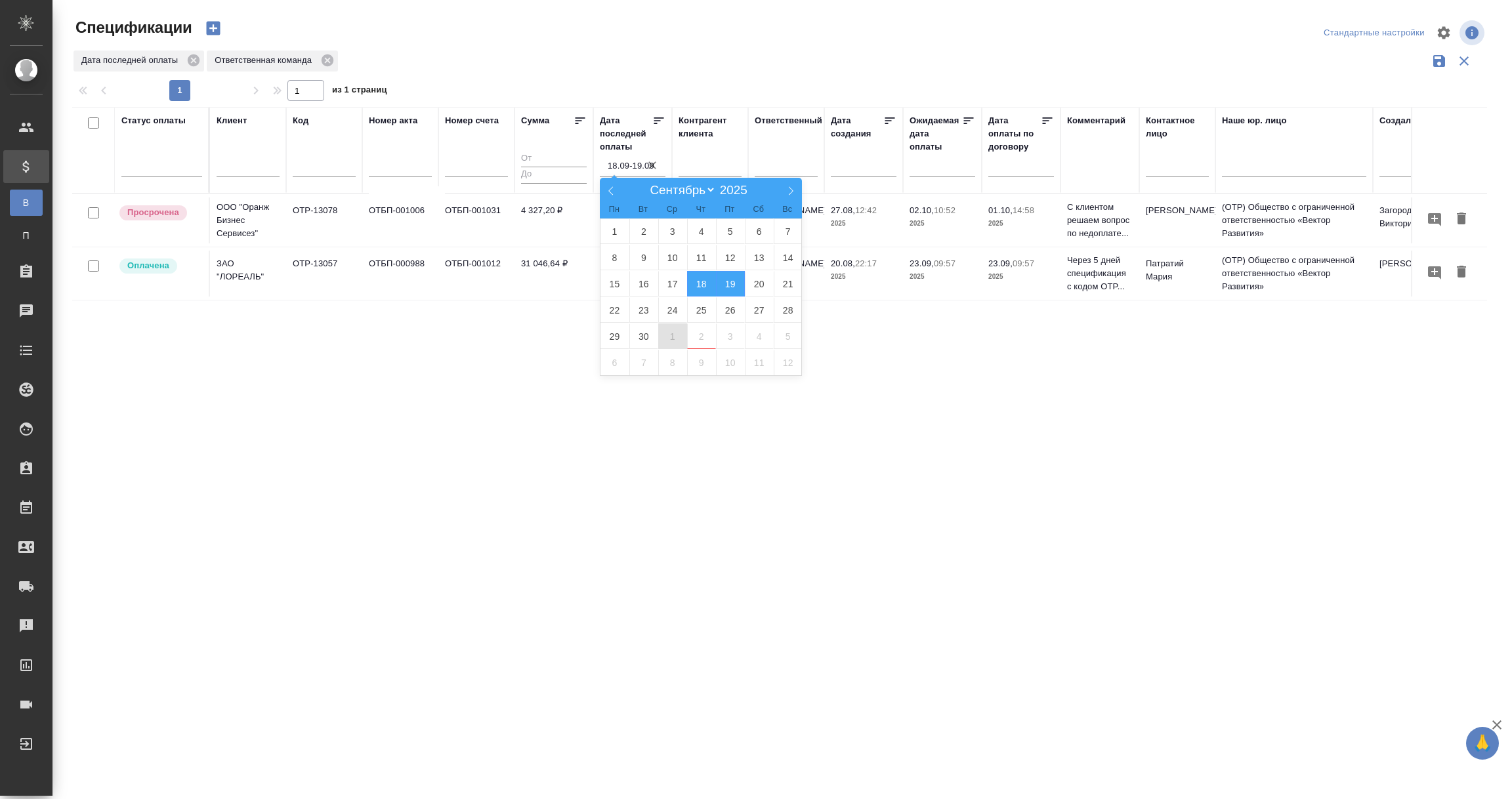
click at [671, 335] on span "1" at bounding box center [672, 336] width 29 height 25
click at [698, 334] on span "2" at bounding box center [702, 336] width 29 height 25
type div "2025-09-30T21:00:00.000Z — 2025-10-01T21:00:00.000Z"
type input "1.10-2.10"
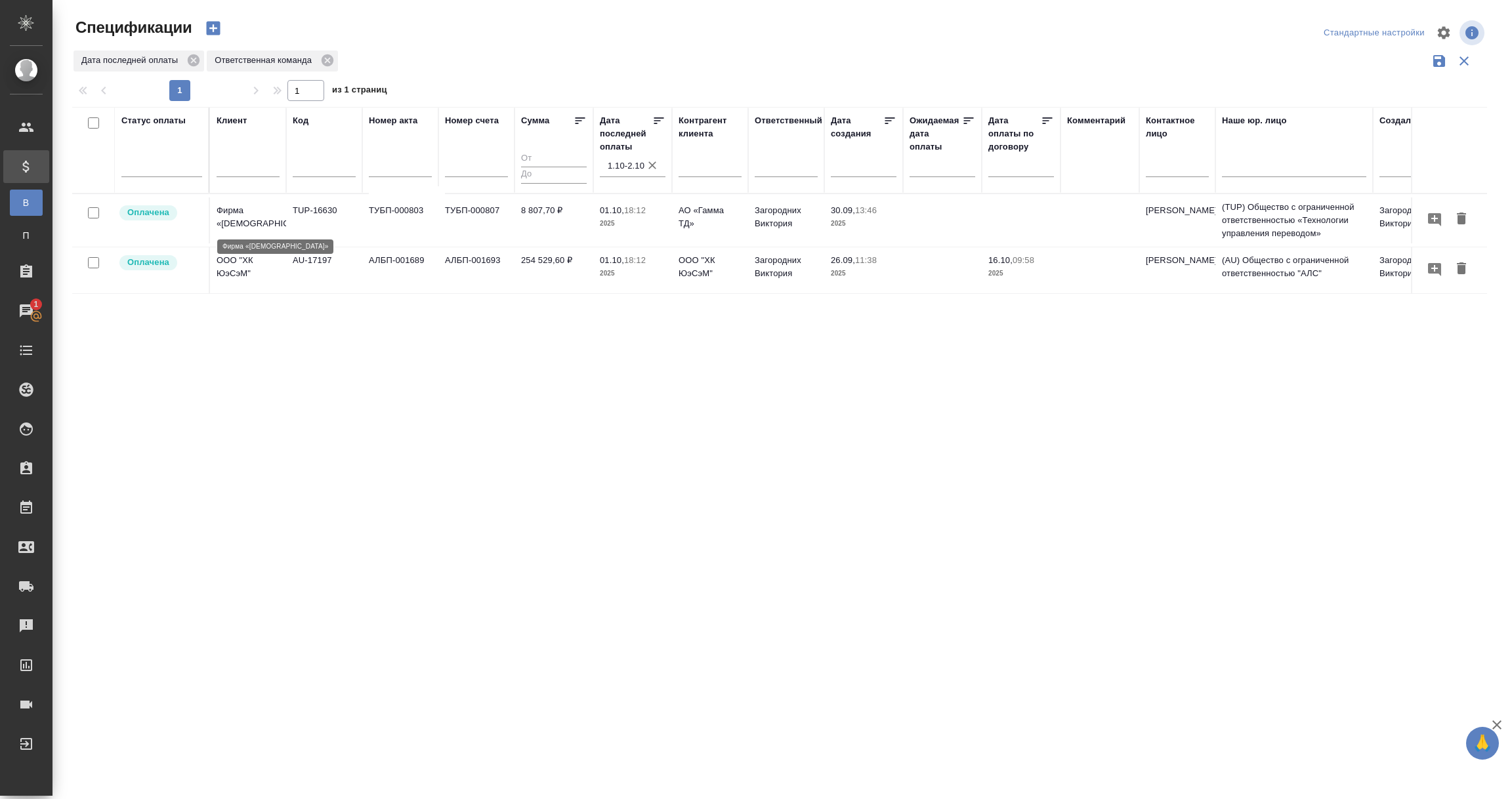
click at [247, 220] on p "Фирма «Гамма»" at bounding box center [248, 217] width 63 height 26
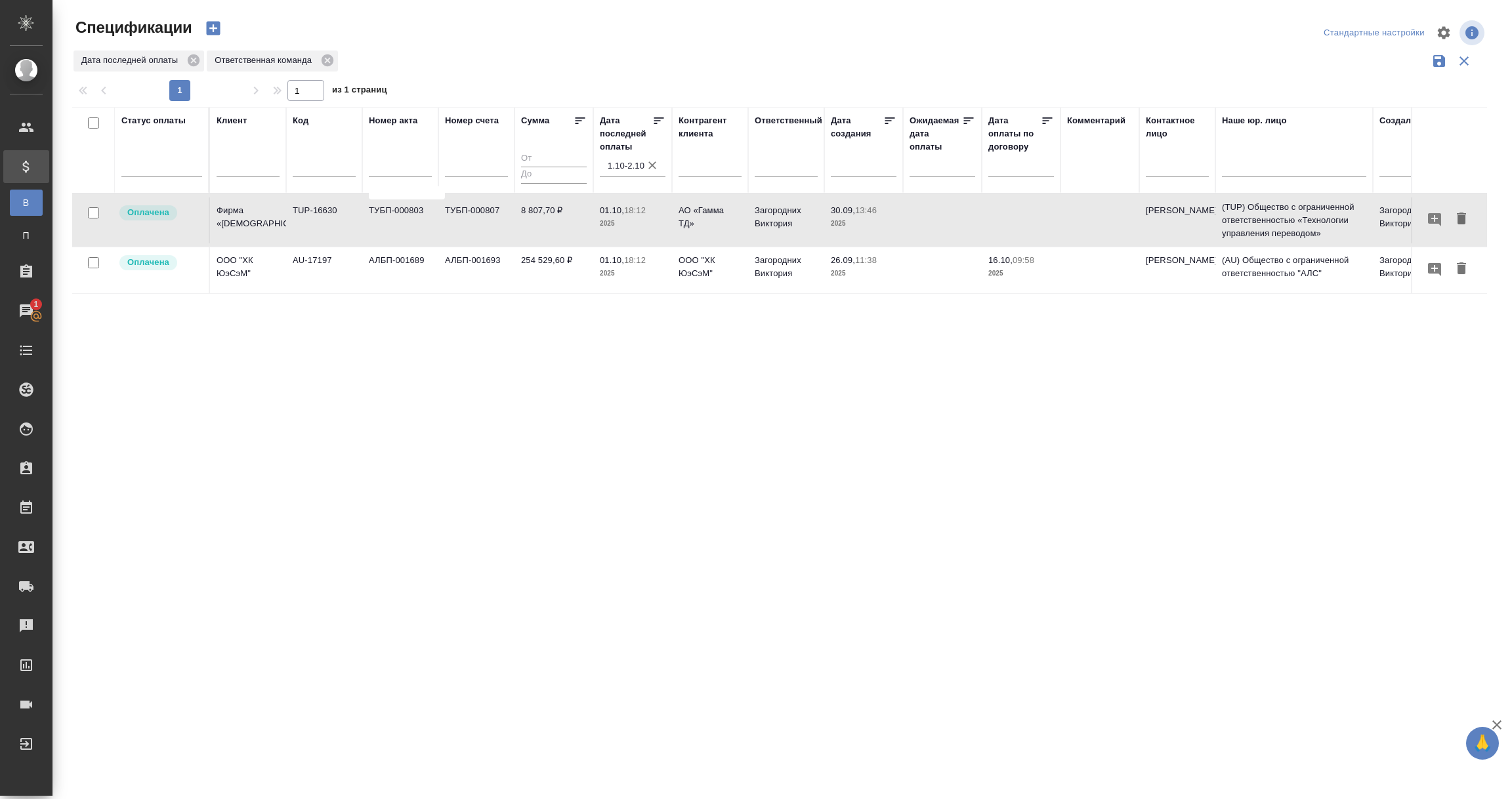
click at [235, 266] on p "ООО "ХК ЮэСэМ"" at bounding box center [248, 267] width 63 height 26
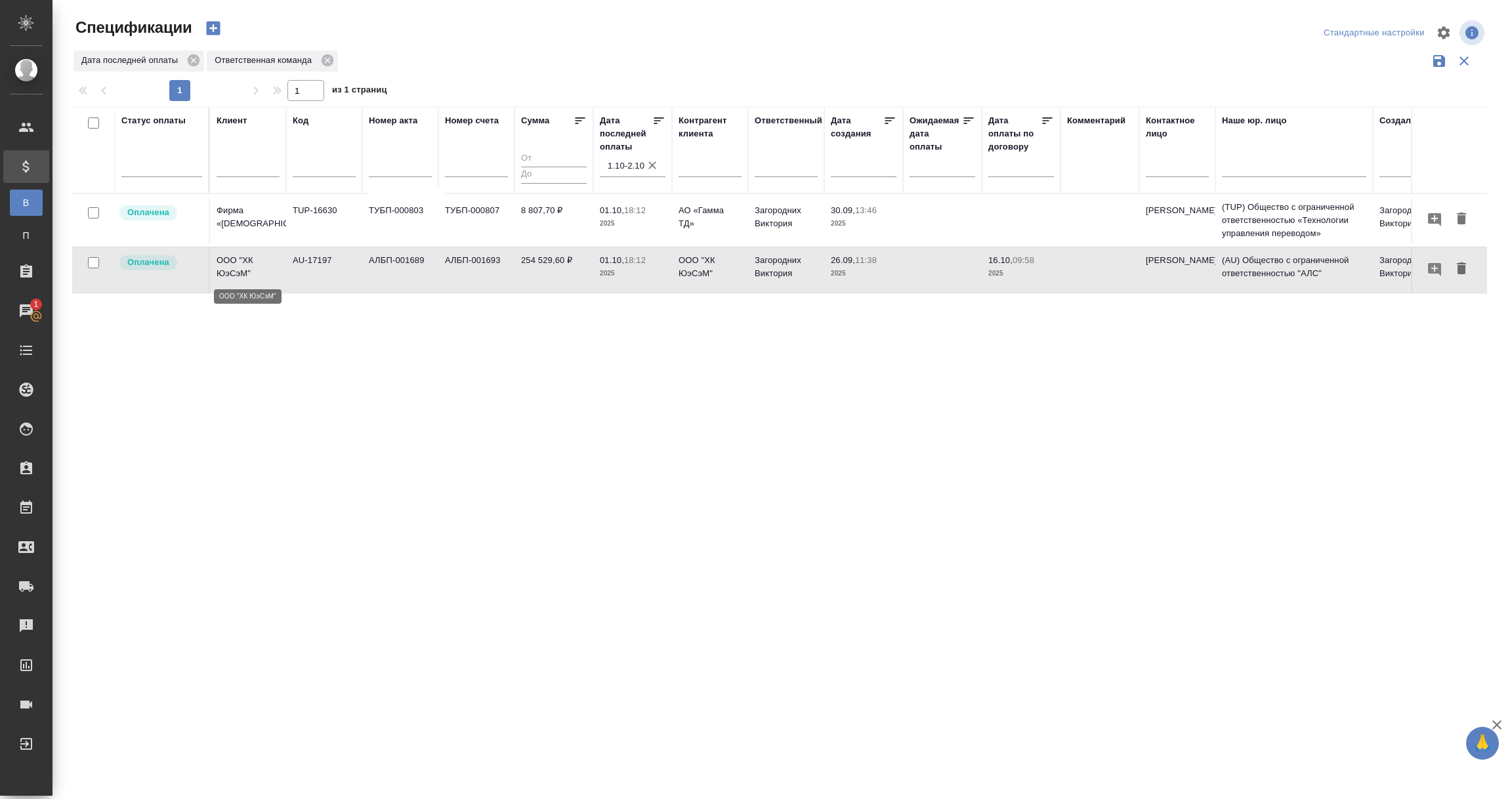
click at [235, 266] on p "ООО "ХК ЮэСэМ"" at bounding box center [248, 267] width 63 height 26
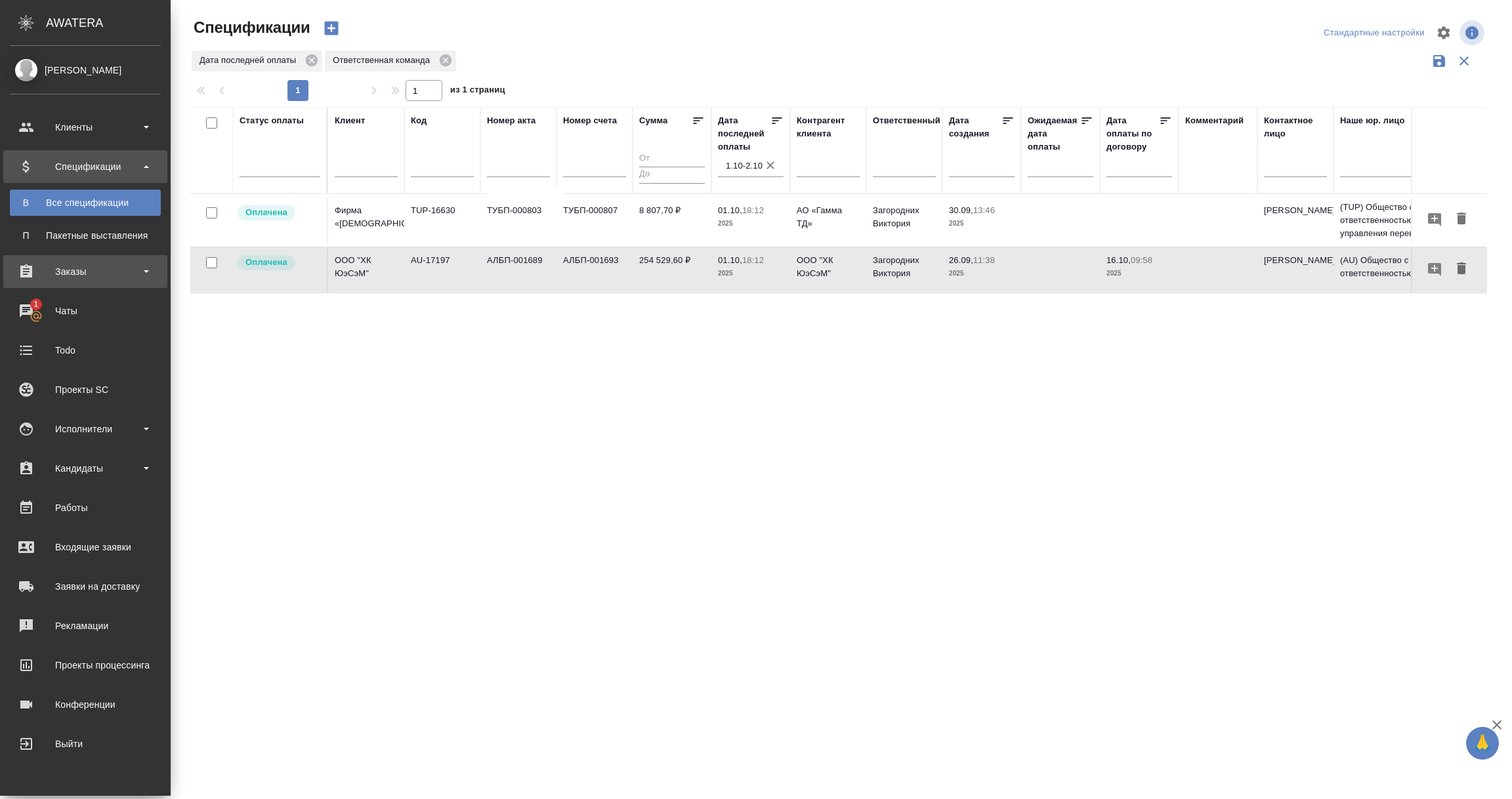
click at [81, 271] on div "Заказы" at bounding box center [85, 271] width 151 height 20
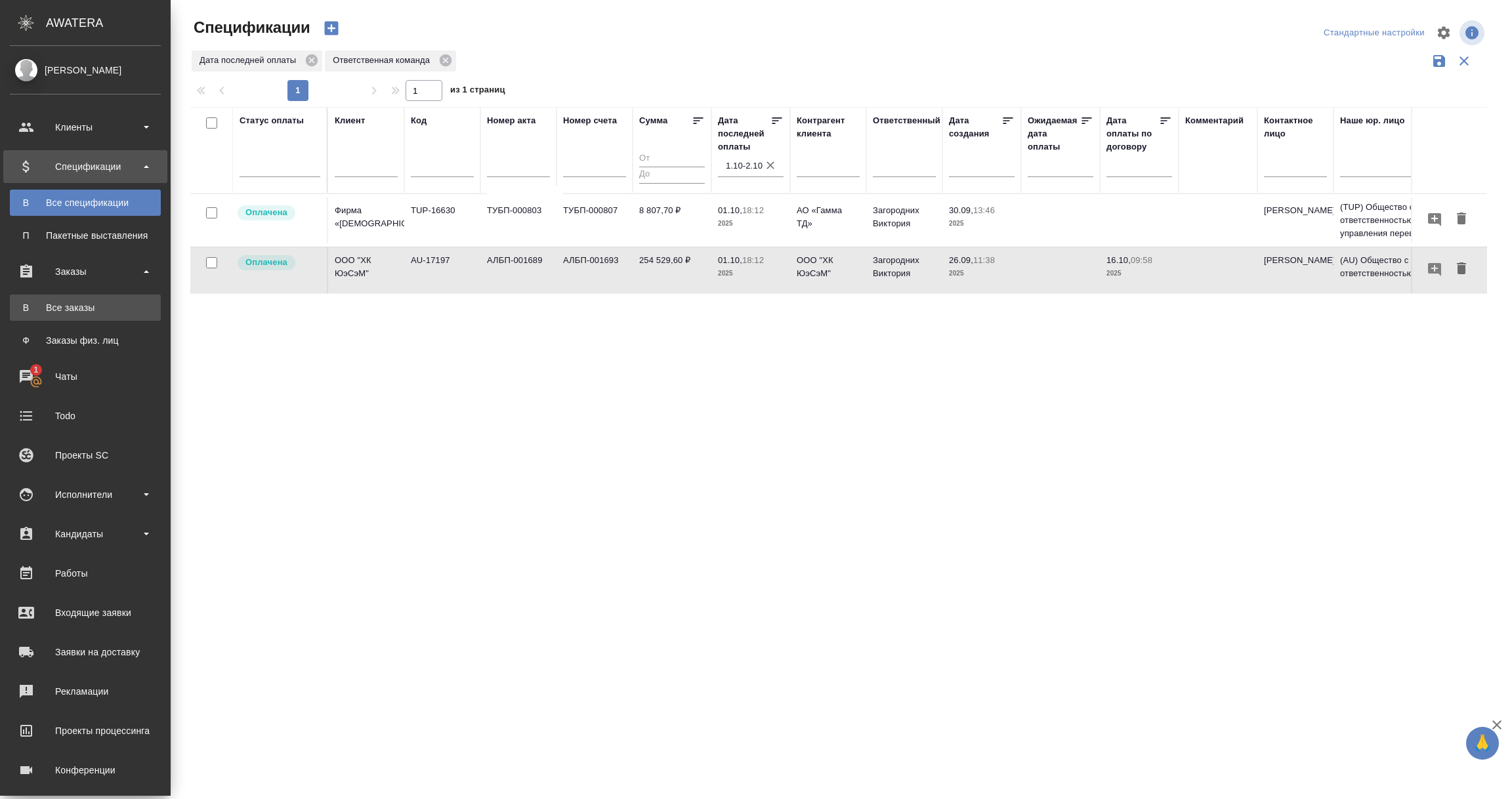
click at [71, 298] on link "В Все заказы" at bounding box center [85, 307] width 151 height 26
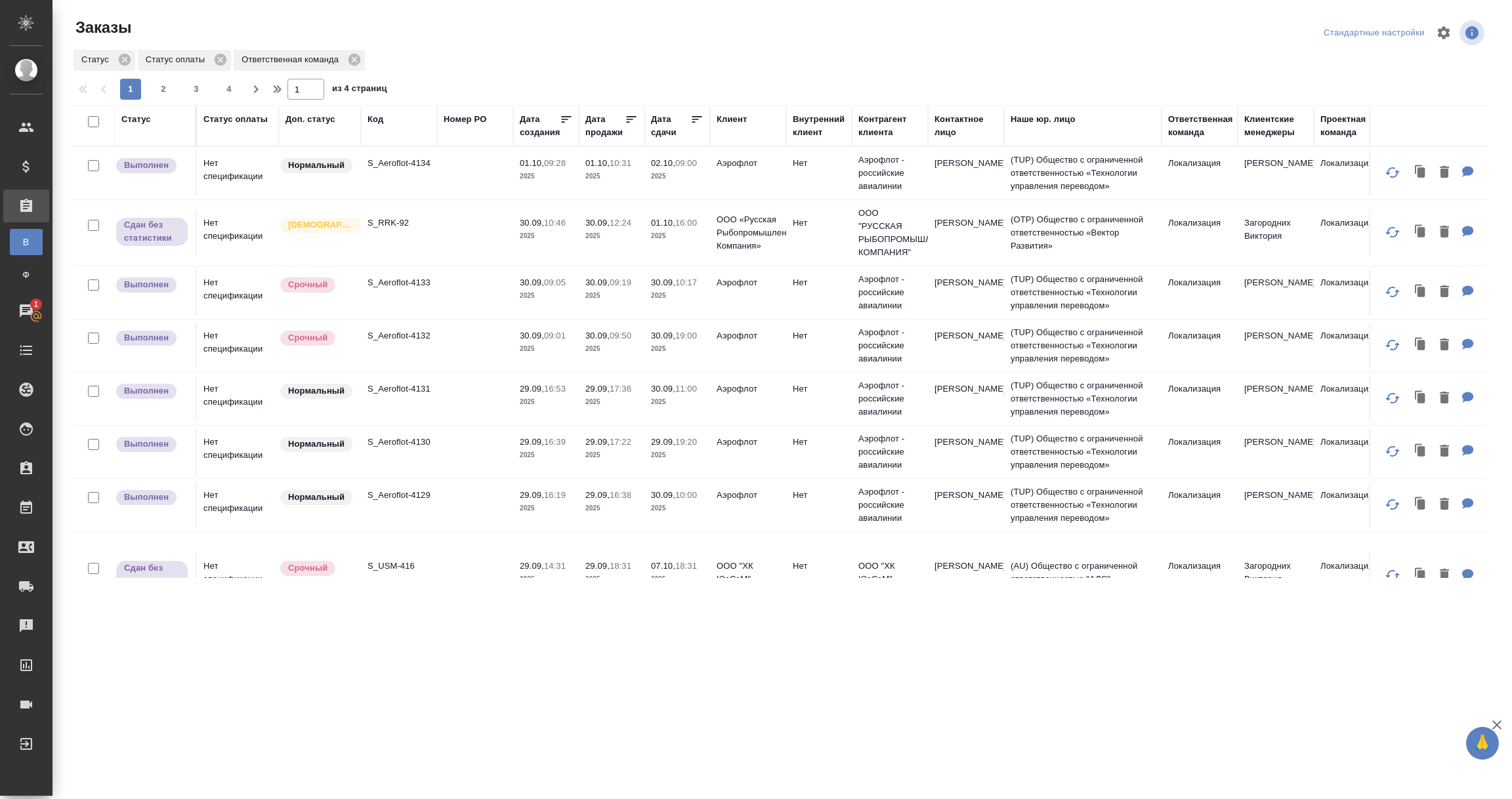
click at [376, 116] on div "Код" at bounding box center [375, 119] width 16 height 13
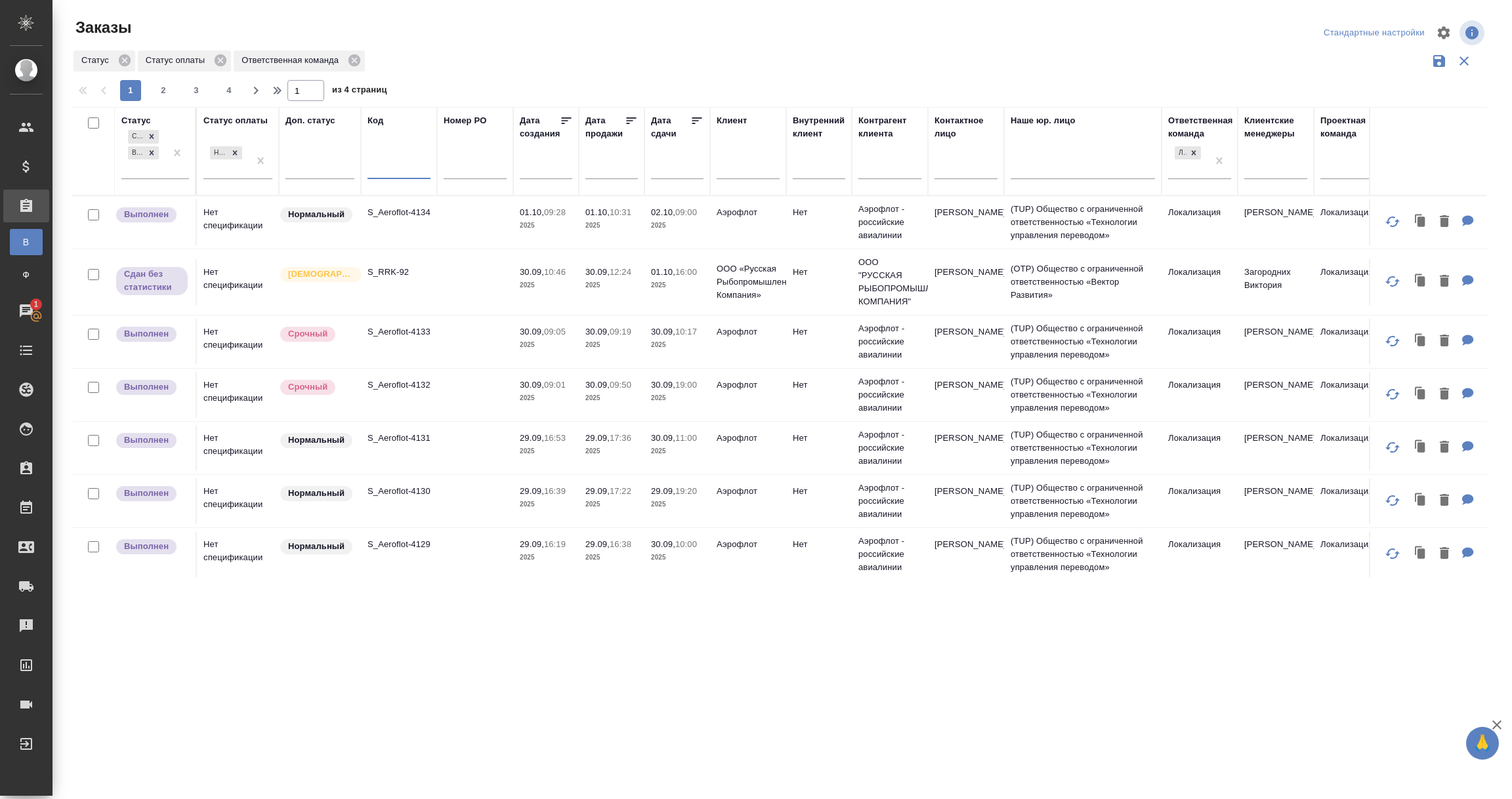
click at [384, 172] on input "text" at bounding box center [399, 170] width 63 height 16
paste input "S_NNRD-301"
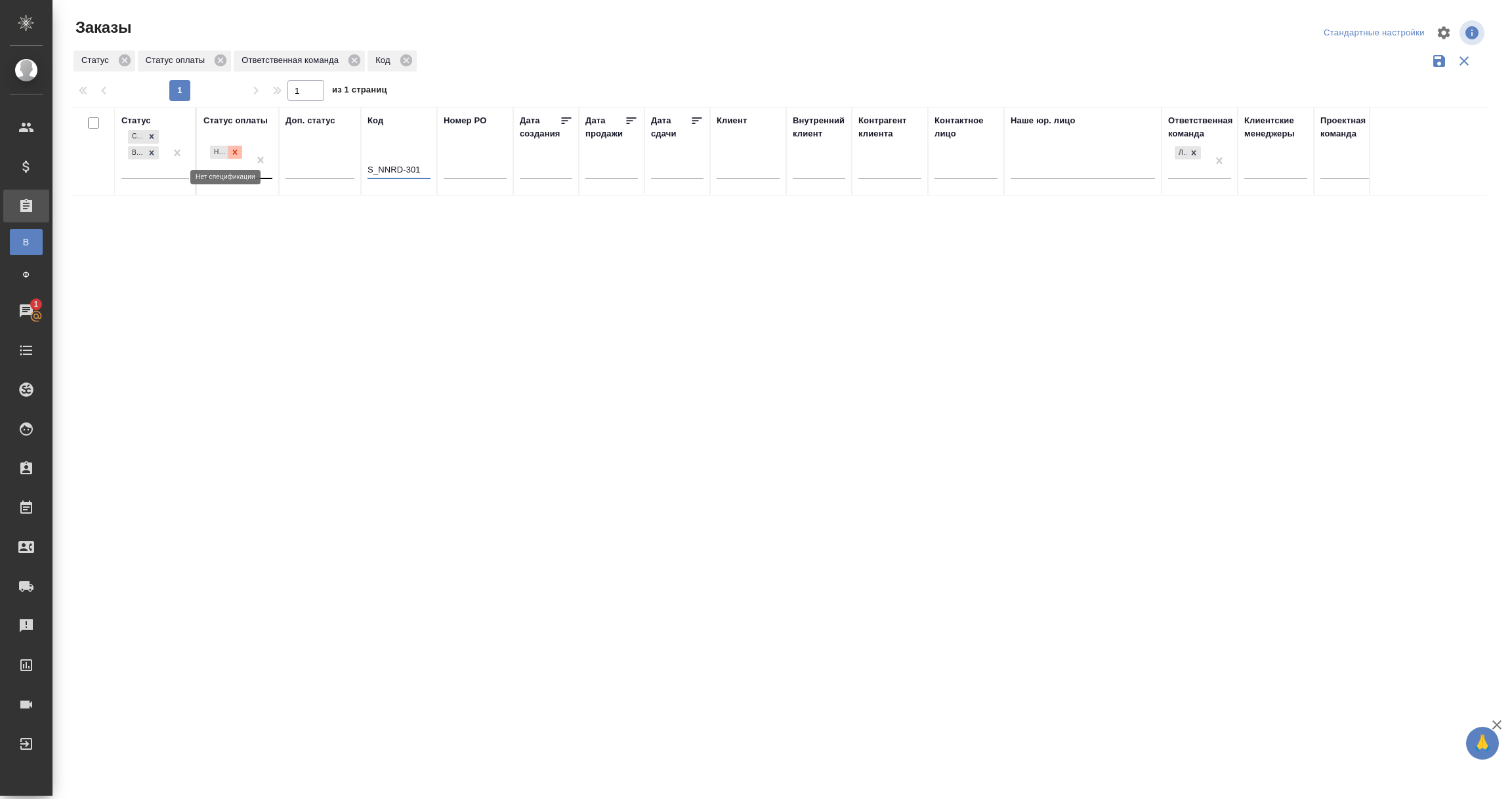
click at [235, 153] on icon at bounding box center [235, 152] width 5 height 5
type input "S_NNRD-301"
click at [155, 148] on icon at bounding box center [152, 153] width 9 height 9
click at [153, 150] on icon at bounding box center [152, 149] width 9 height 9
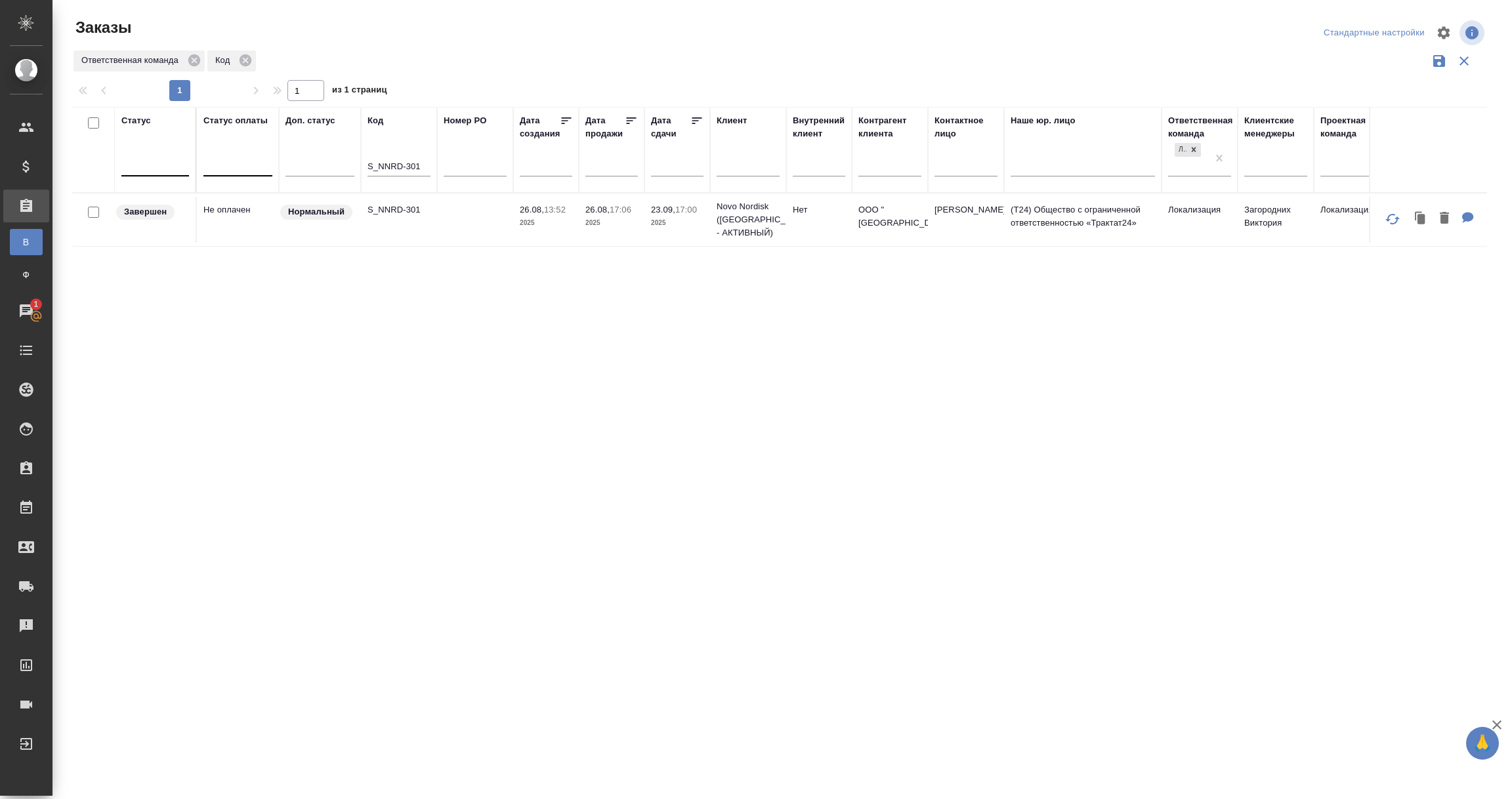
click at [217, 209] on td "Не оплачен" at bounding box center [238, 220] width 82 height 46
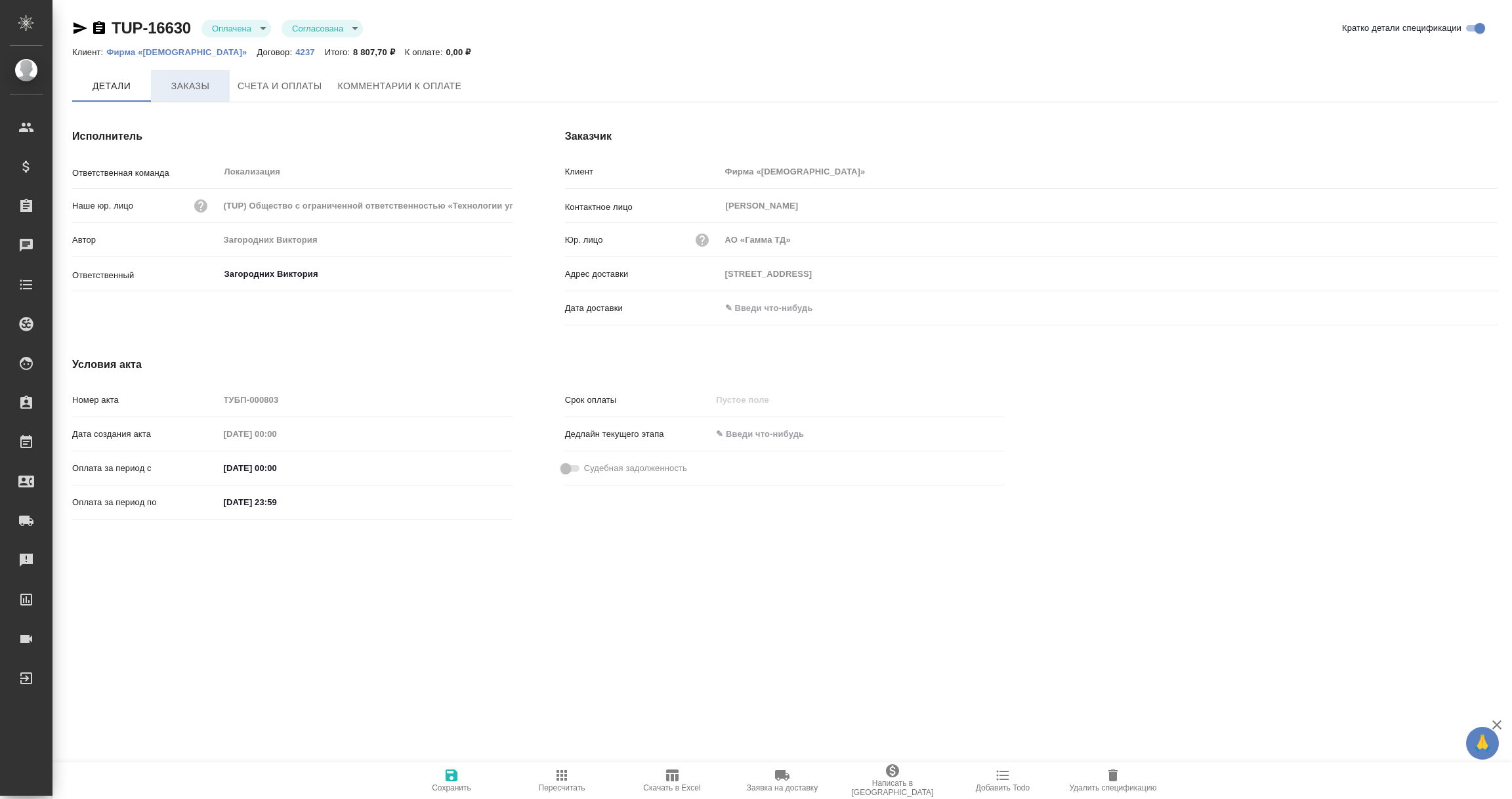
click at [184, 87] on span "Заказы" at bounding box center [190, 86] width 63 height 16
click at [186, 88] on span "Заказы" at bounding box center [190, 86] width 63 height 16
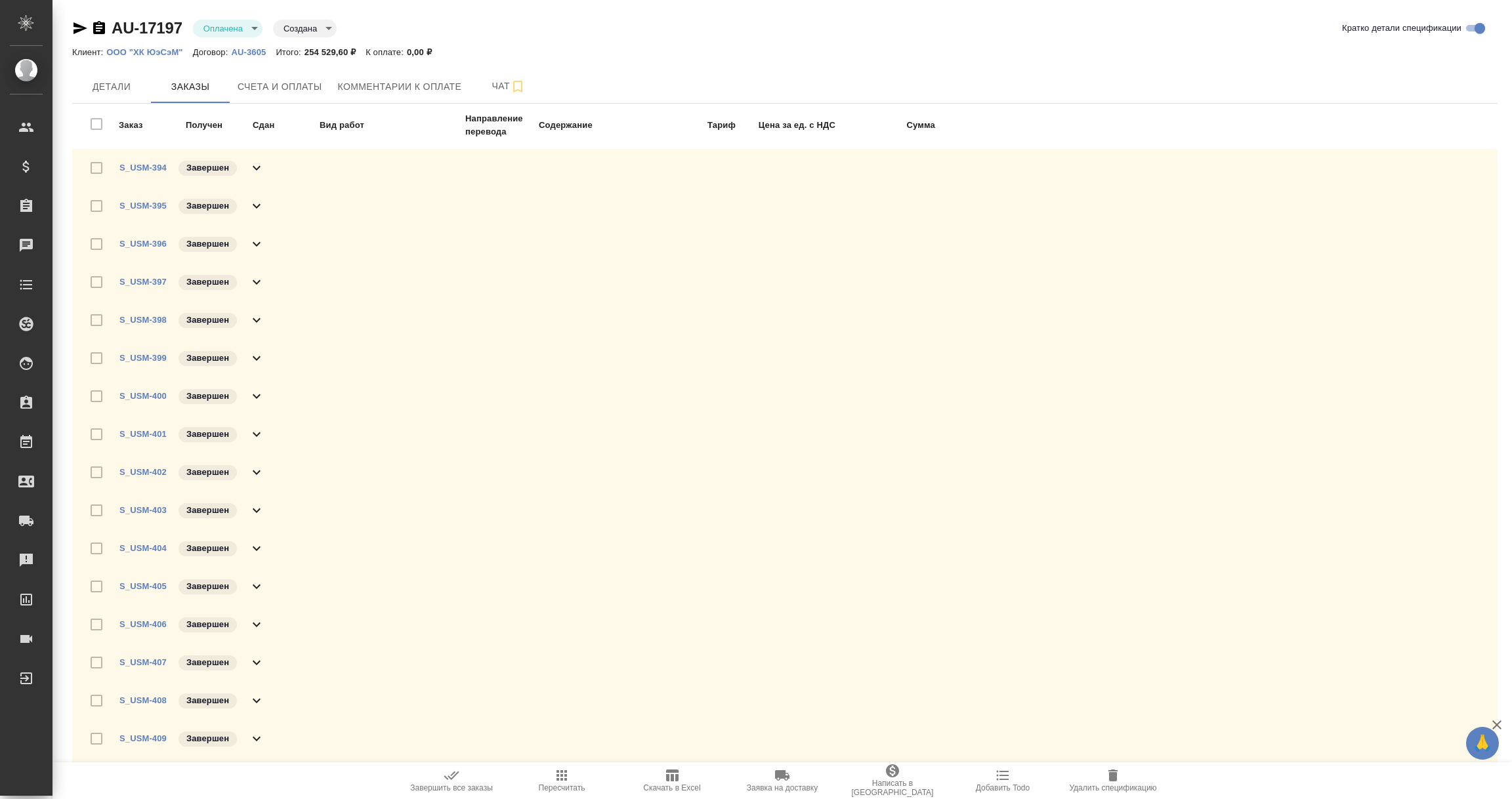
scroll to position [72, 0]
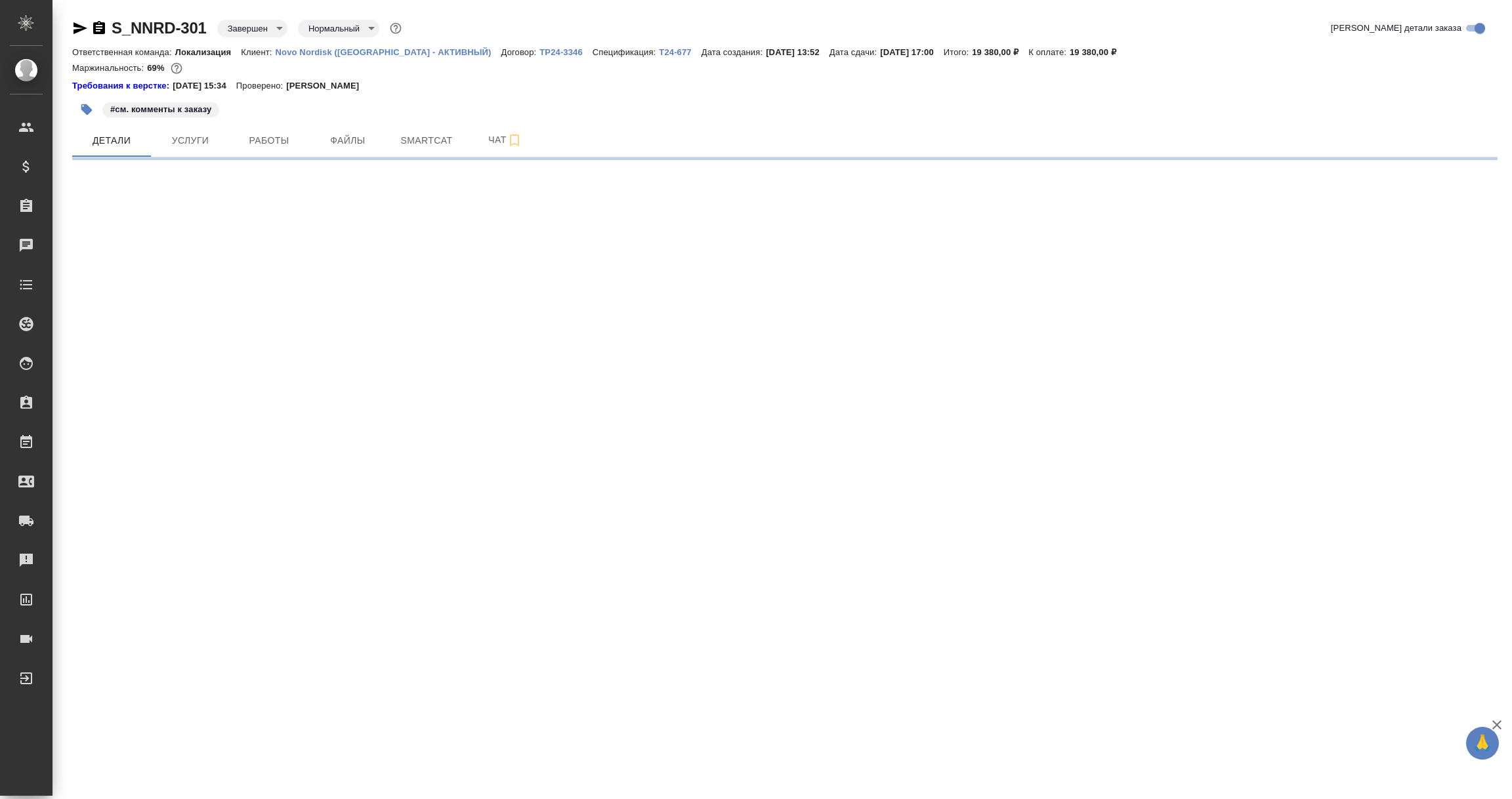
select select "RU"
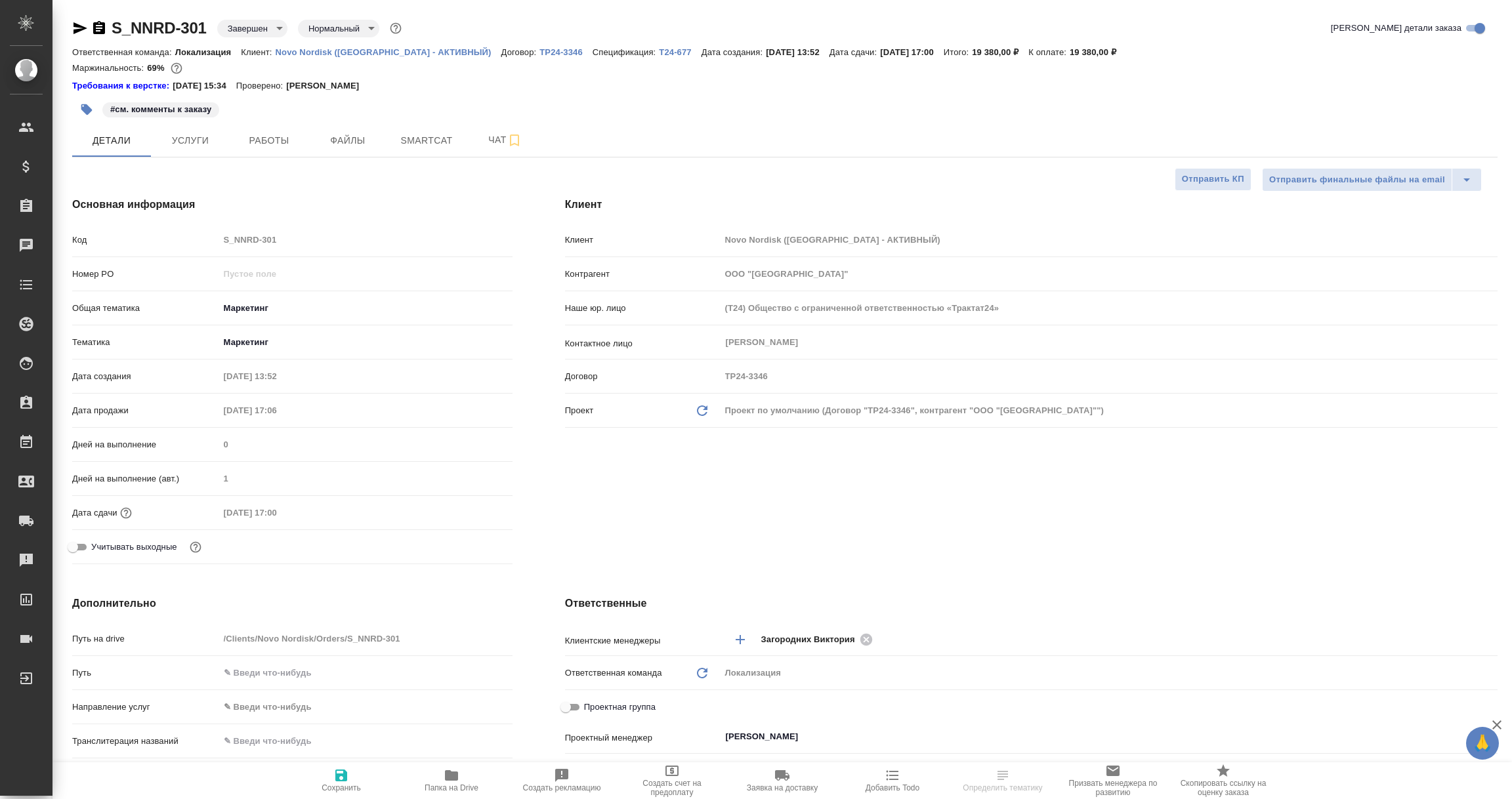
type textarea "x"
click at [539, 50] on p "ТР24-3346" at bounding box center [565, 52] width 53 height 10
click at [659, 52] on p "T24-677" at bounding box center [679, 52] width 42 height 10
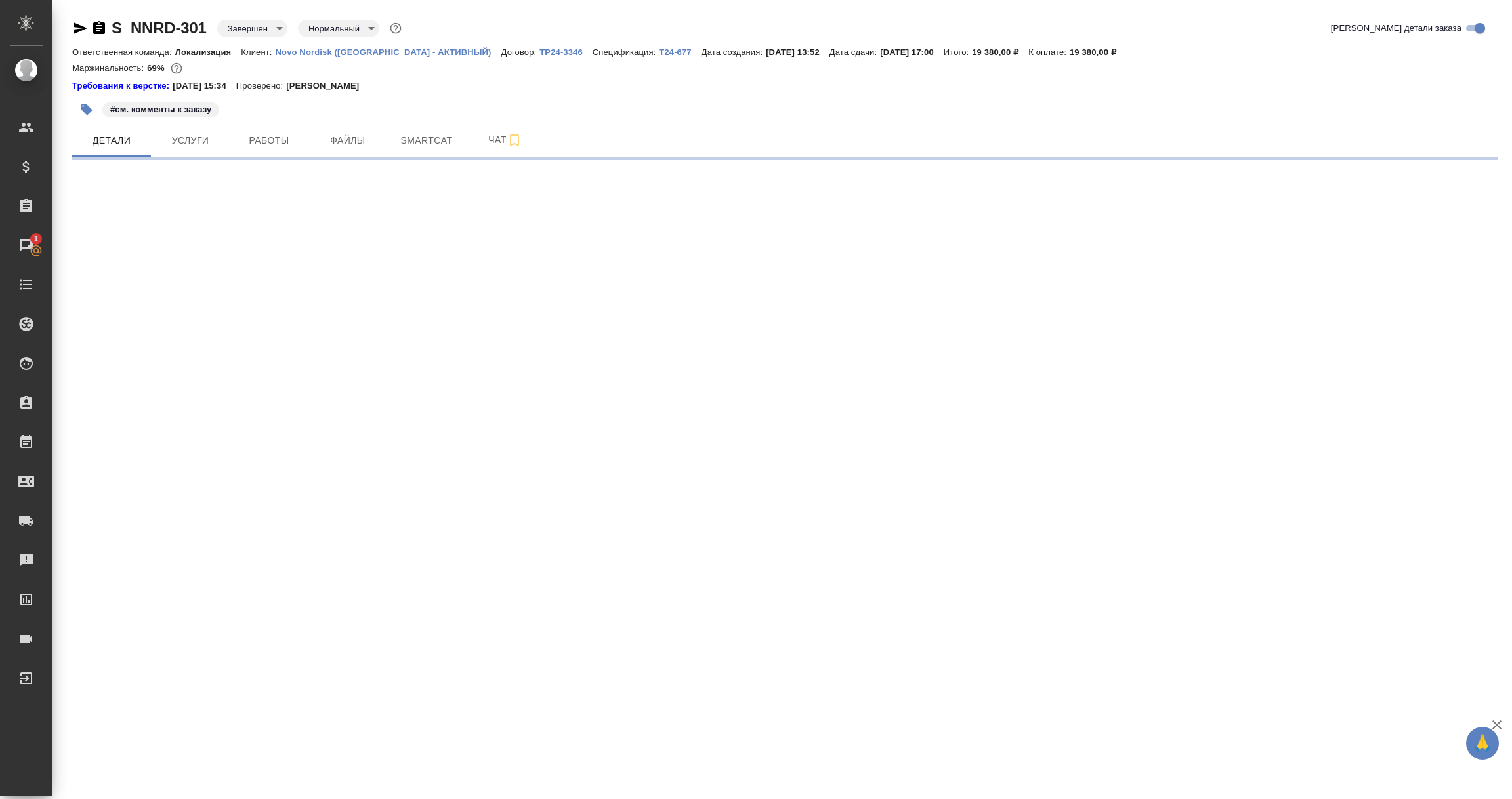
select select "RU"
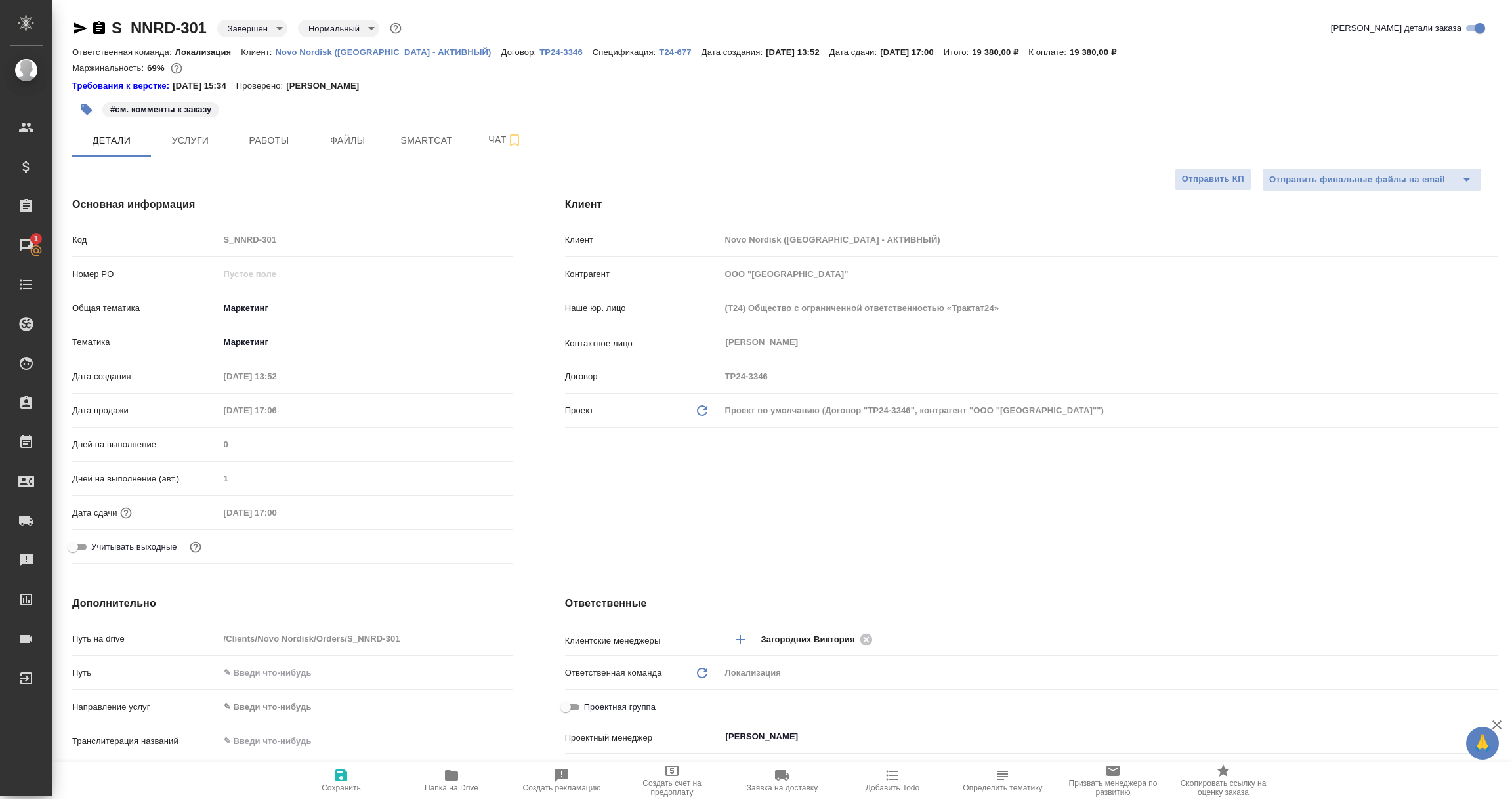
type textarea "x"
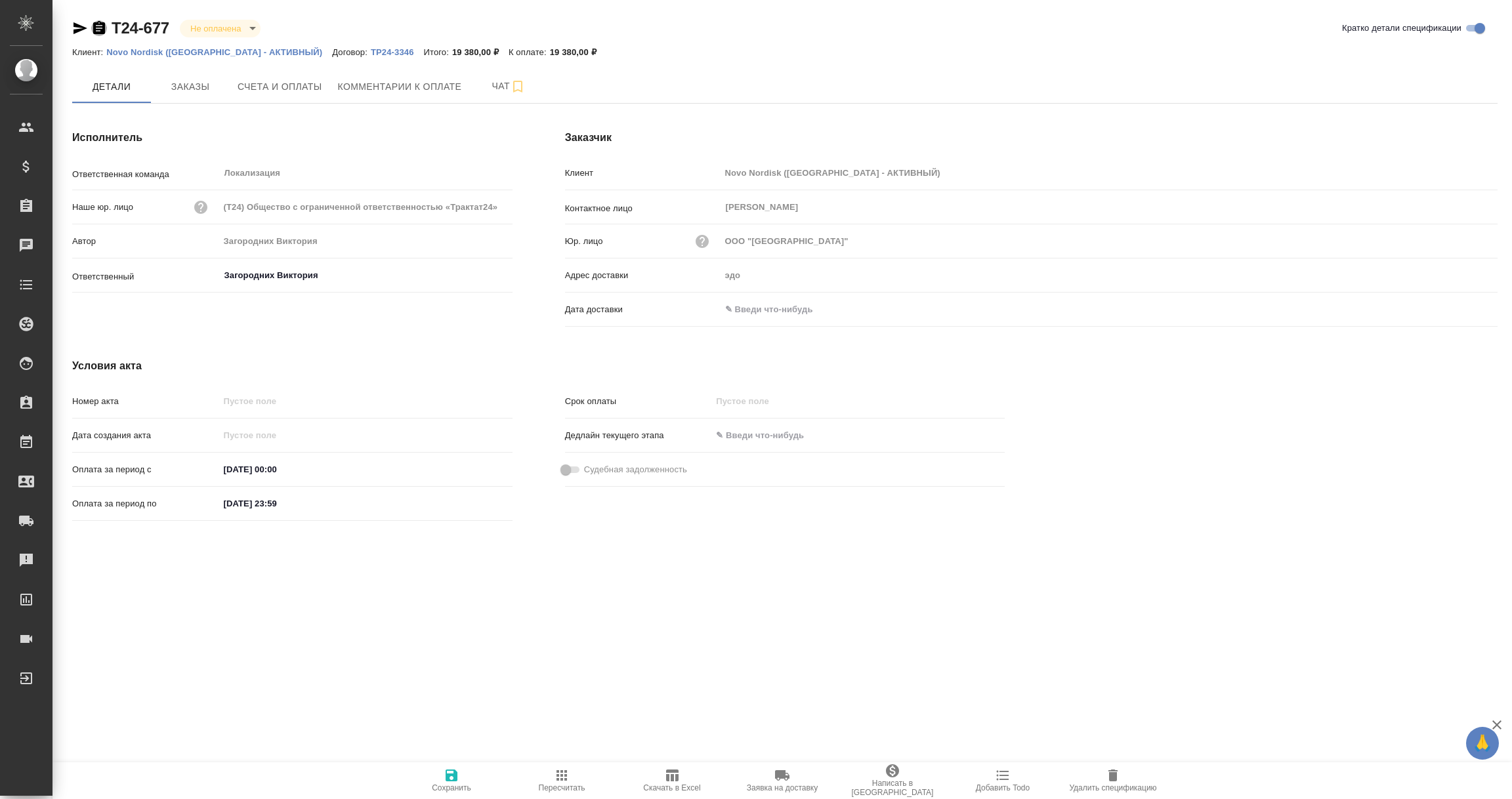
click at [98, 26] on icon "button" at bounding box center [99, 28] width 16 height 16
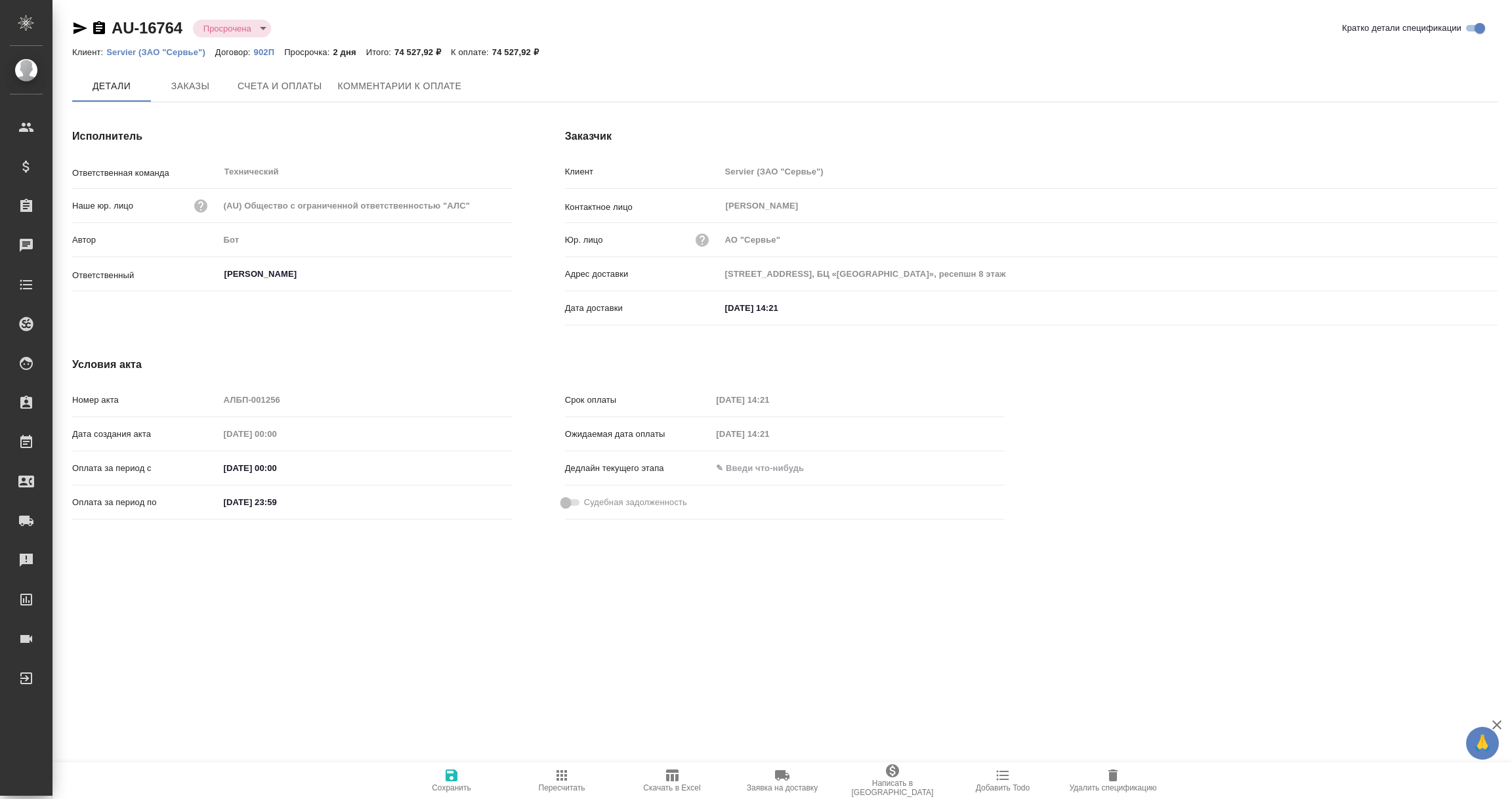
click at [72, 26] on icon "button" at bounding box center [80, 28] width 16 height 16
